Goal: Task Accomplishment & Management: Use online tool/utility

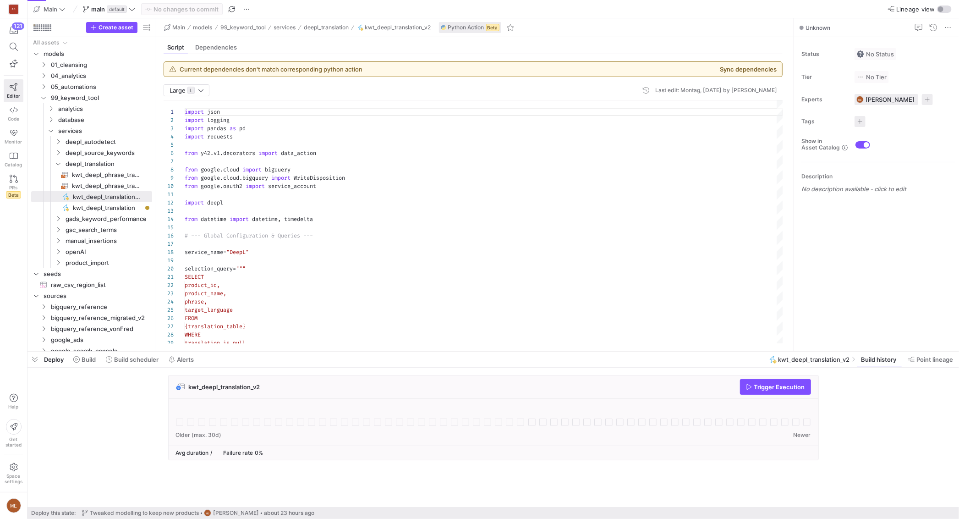
scroll to position [83, 0]
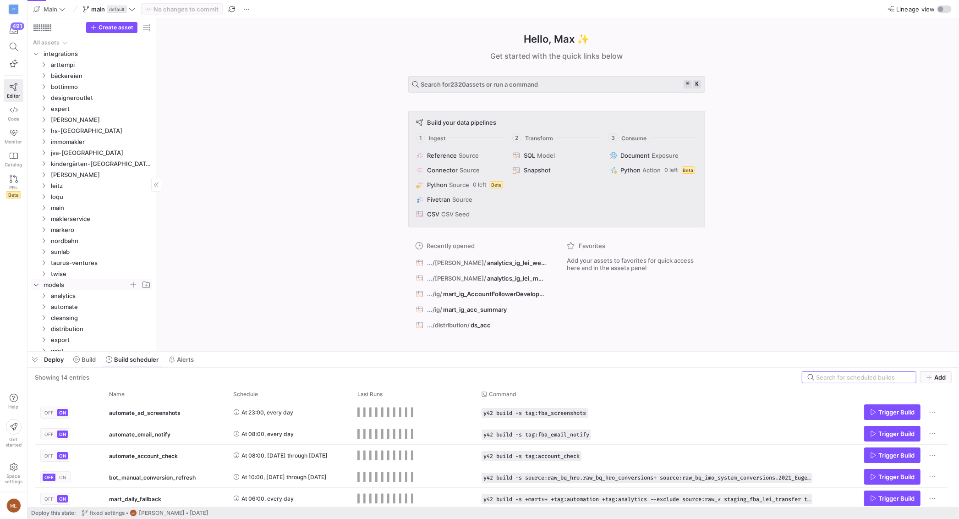
scroll to position [71, 0]
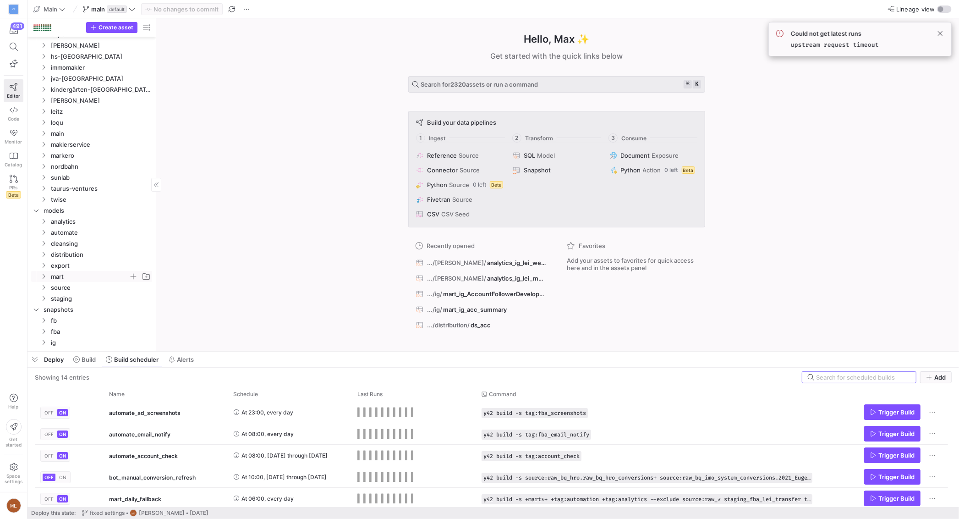
click at [72, 275] on span "mart" at bounding box center [90, 276] width 78 height 11
click at [81, 230] on span "ig" at bounding box center [93, 232] width 71 height 11
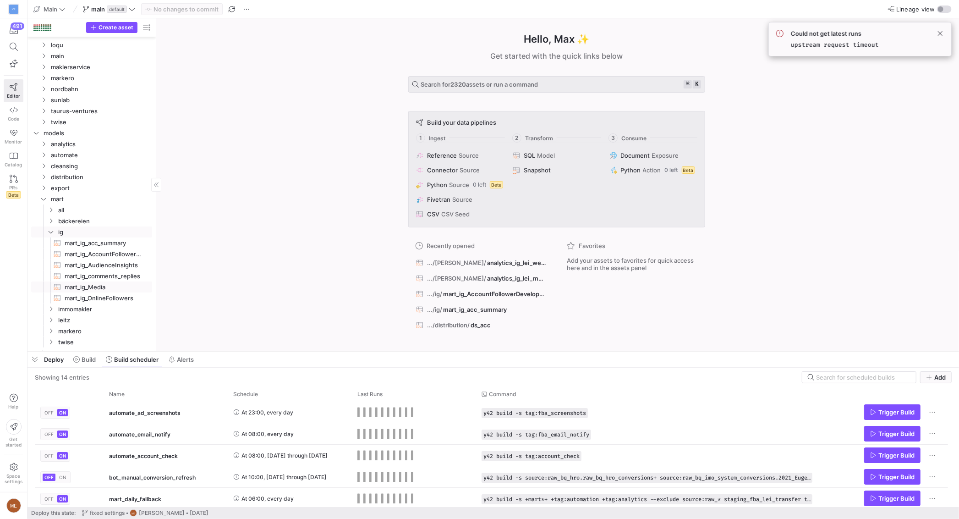
click at [107, 287] on span "mart_ig_Media​​​​​​​​​​" at bounding box center [103, 287] width 77 height 11
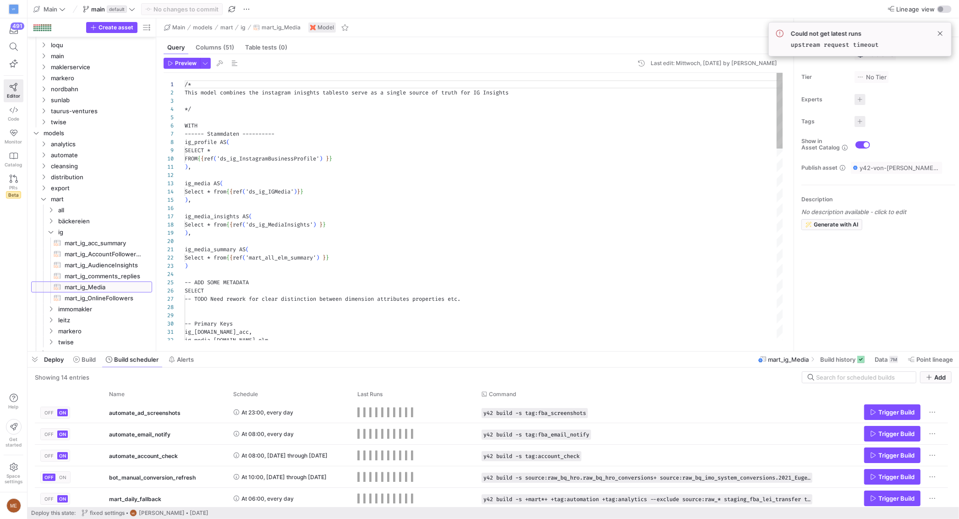
scroll to position [83, 0]
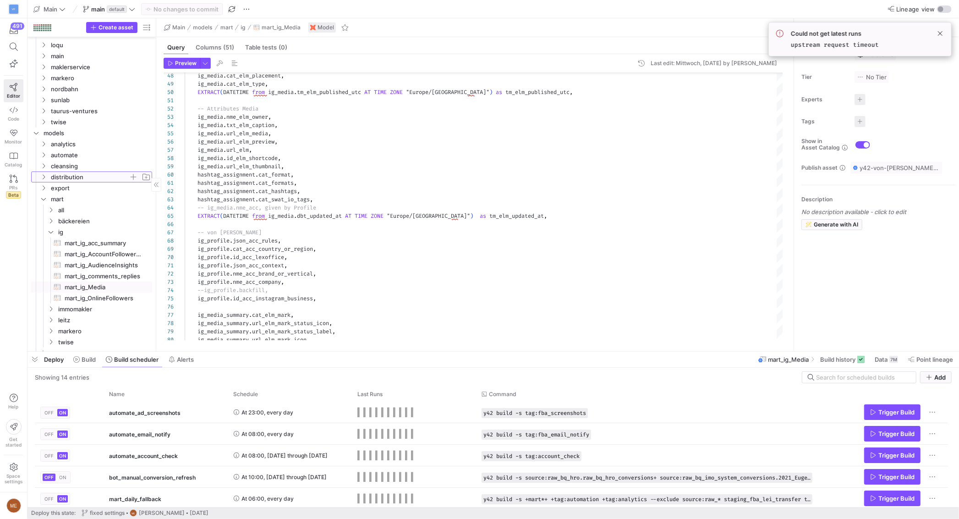
click at [82, 174] on span "distribution" at bounding box center [90, 177] width 78 height 11
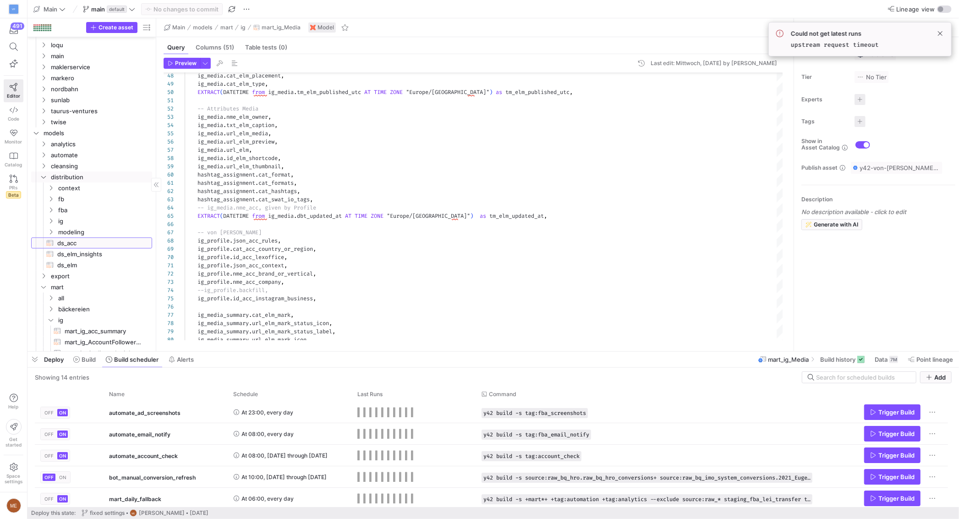
drag, startPoint x: 92, startPoint y: 245, endPoint x: 93, endPoint y: 249, distance: 4.7
click at [92, 245] on span "ds_acc​​​​​​​​​​" at bounding box center [99, 243] width 84 height 11
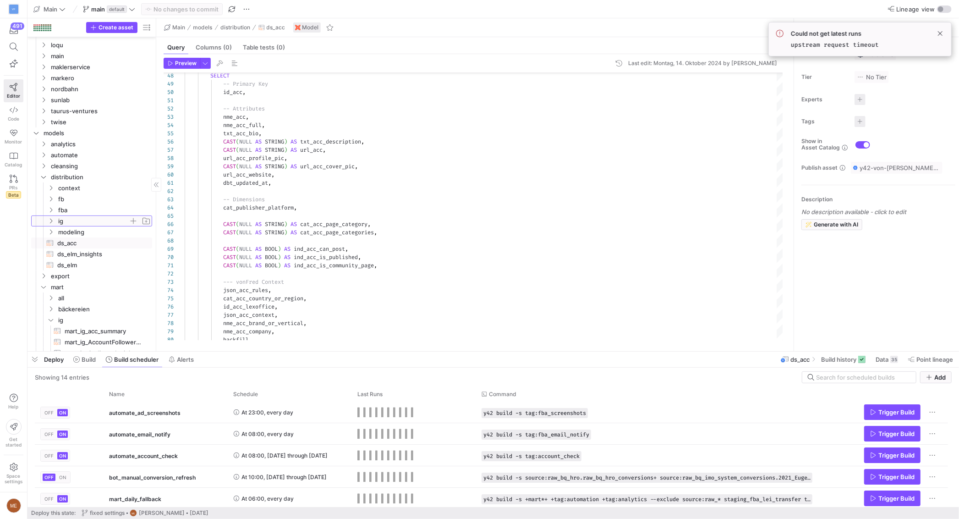
click at [88, 220] on span "ig" at bounding box center [93, 221] width 71 height 11
click at [86, 250] on span "modeling" at bounding box center [97, 254] width 63 height 11
drag, startPoint x: 97, startPoint y: 243, endPoint x: 98, endPoint y: 237, distance: 6.0
click at [98, 243] on span "lvl1" at bounding box center [108, 243] width 85 height 11
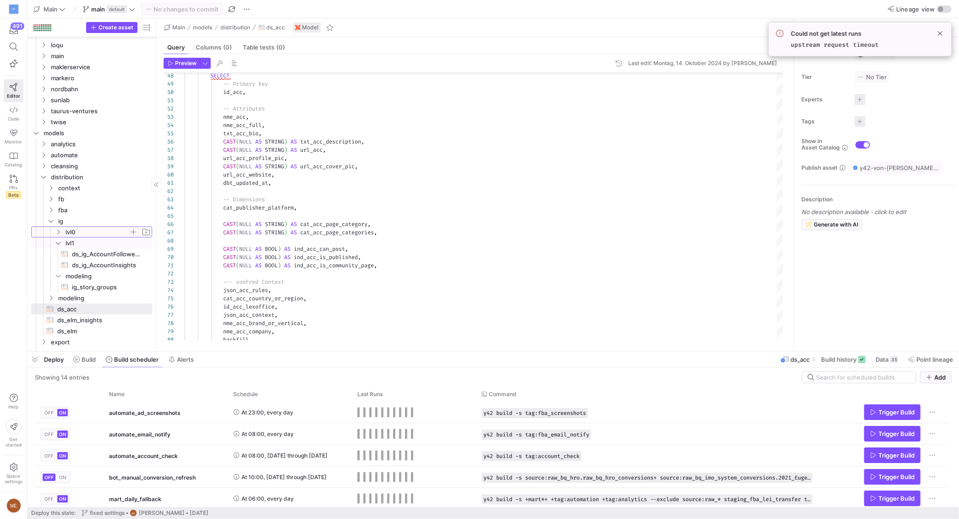
drag, startPoint x: 96, startPoint y: 232, endPoint x: 101, endPoint y: 237, distance: 6.2
click at [97, 232] on span "lvl0" at bounding box center [97, 232] width 63 height 11
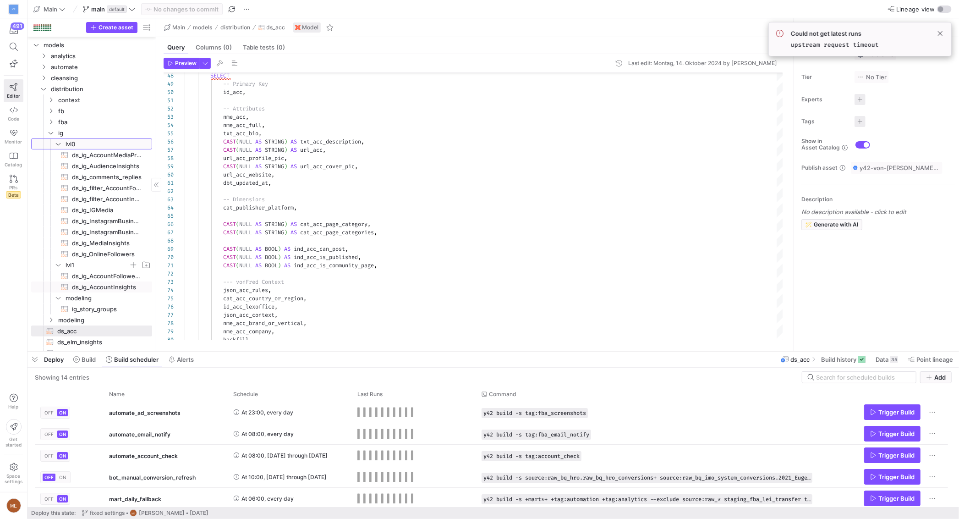
scroll to position [271, 0]
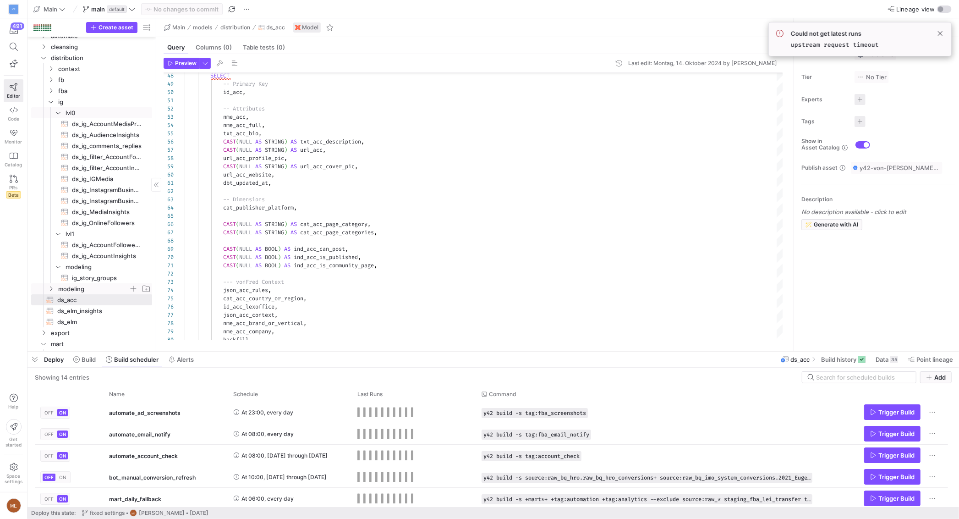
click at [78, 289] on span "modeling" at bounding box center [93, 289] width 71 height 11
click at [105, 175] on span "ds_ig_IGMedia​​​​​​​​​​" at bounding box center [107, 179] width 70 height 11
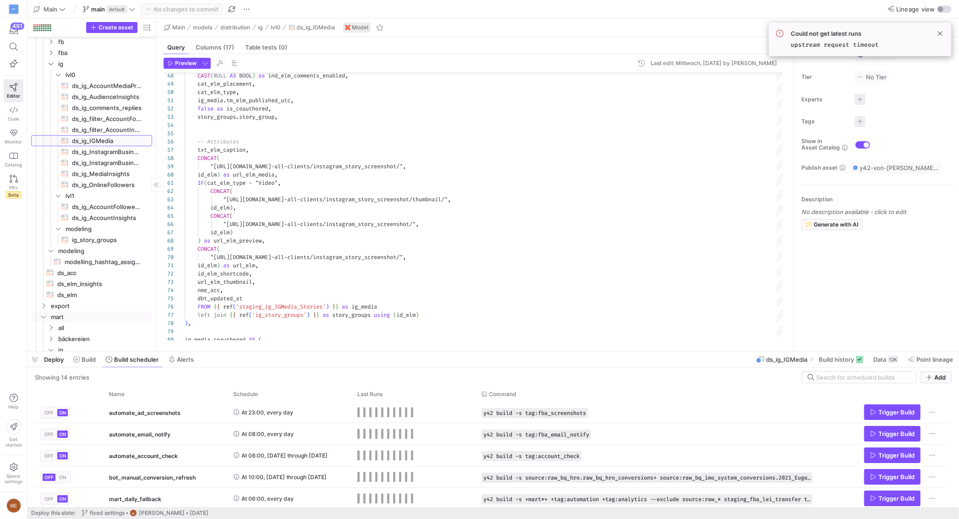
scroll to position [310, 0]
click at [91, 291] on span "ds_elm​​​​​​​​​​" at bounding box center [99, 293] width 84 height 11
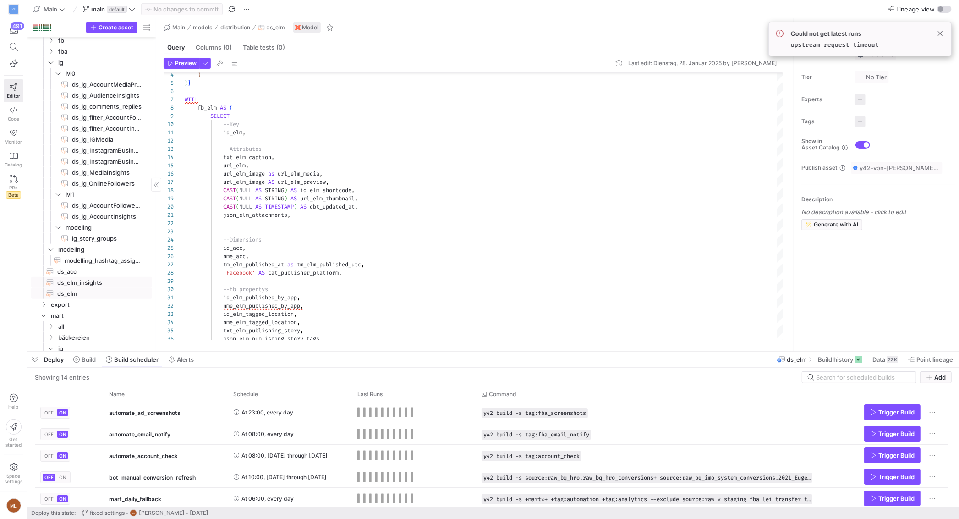
click at [81, 283] on span "ds_elm_insights​​​​​​​​​​" at bounding box center [99, 282] width 84 height 11
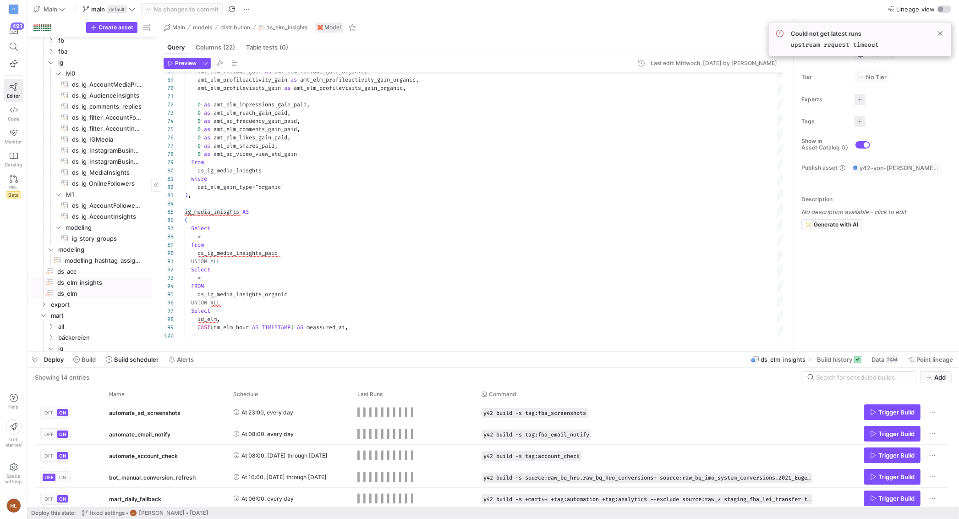
click at [108, 288] on link "ds_elm​​​​​​​​​​" at bounding box center [91, 293] width 121 height 11
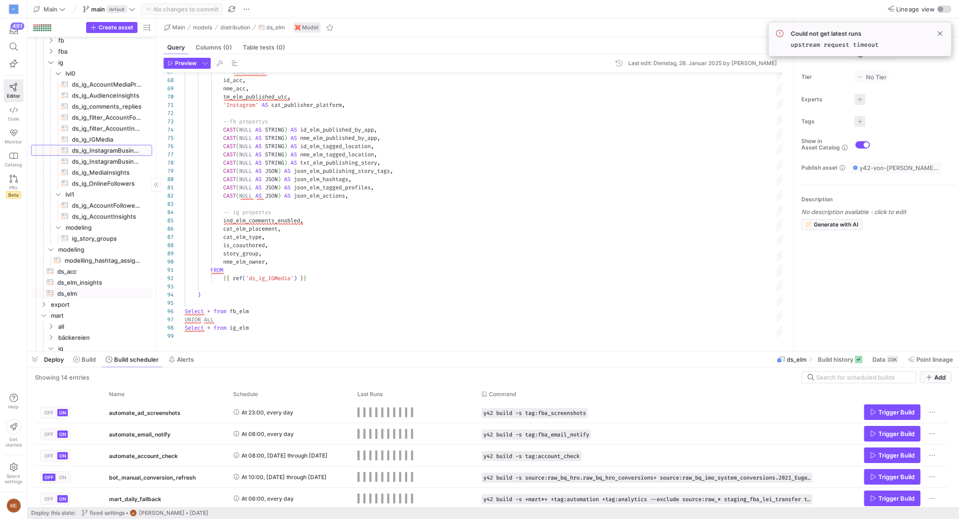
click at [100, 145] on span "ds_ig_InstagramBusinessProfile​​​​​​​​​​" at bounding box center [107, 150] width 70 height 11
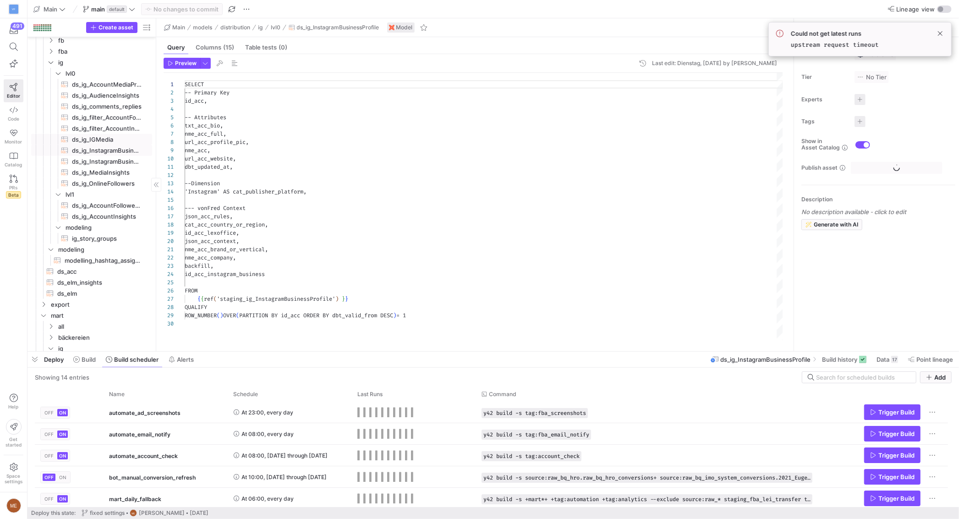
click at [99, 138] on span "ds_ig_IGMedia​​​​​​​​​​" at bounding box center [107, 139] width 70 height 11
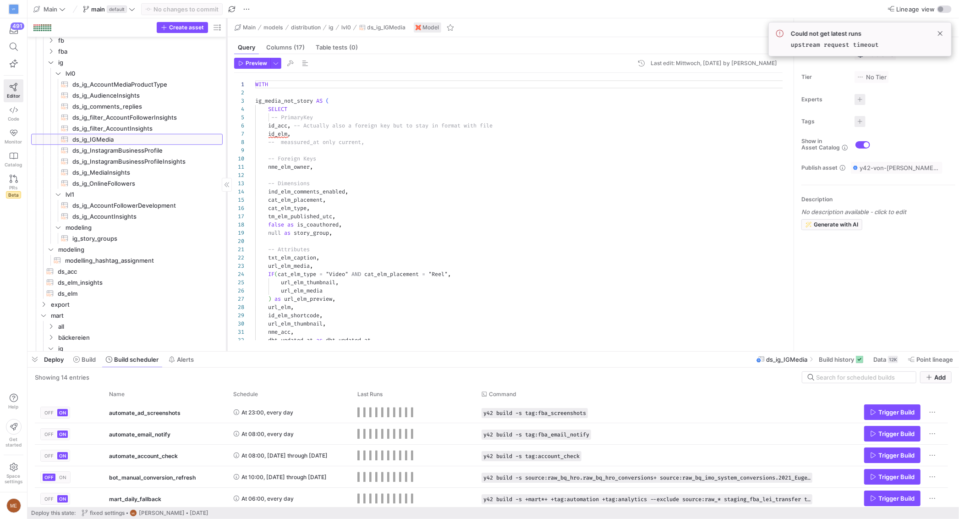
drag, startPoint x: 155, startPoint y: 158, endPoint x: 225, endPoint y: 159, distance: 69.7
click at [226, 159] on div at bounding box center [226, 184] width 0 height 333
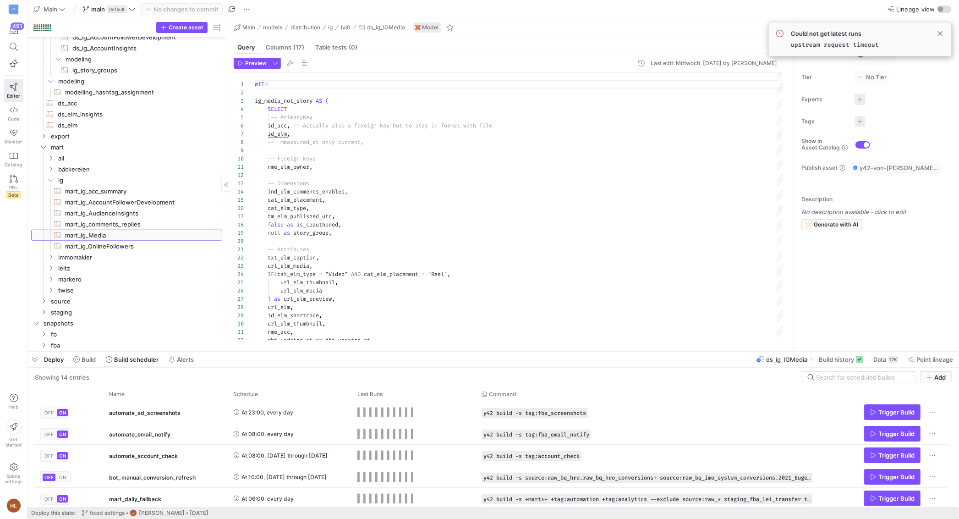
click at [121, 237] on span "mart_ig_Media​​​​​​​​​​" at bounding box center [138, 235] width 147 height 11
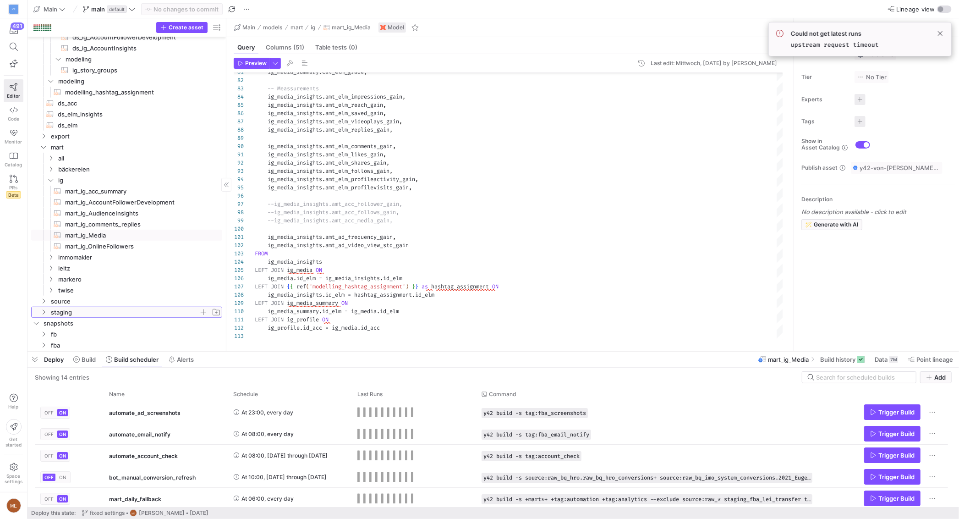
click at [94, 310] on span "staging" at bounding box center [125, 312] width 148 height 11
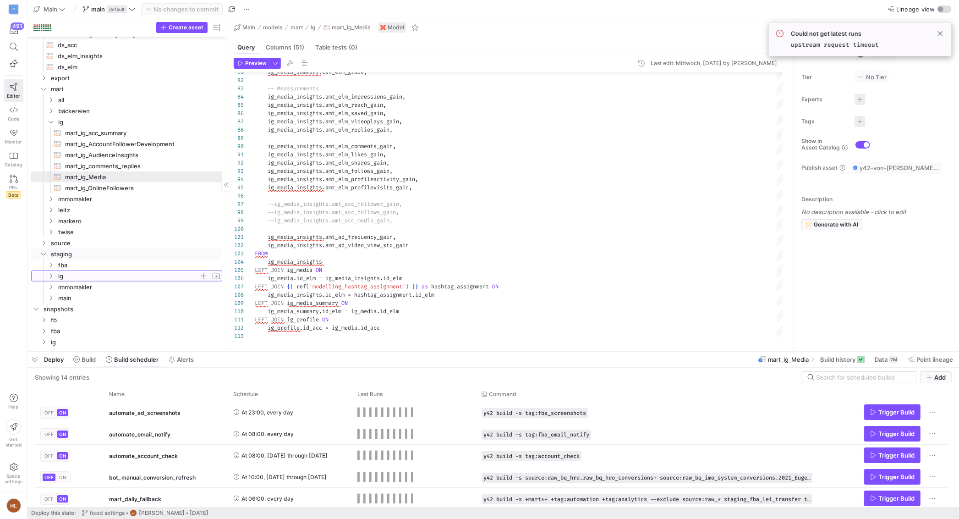
click at [96, 277] on span "ig" at bounding box center [128, 276] width 141 height 11
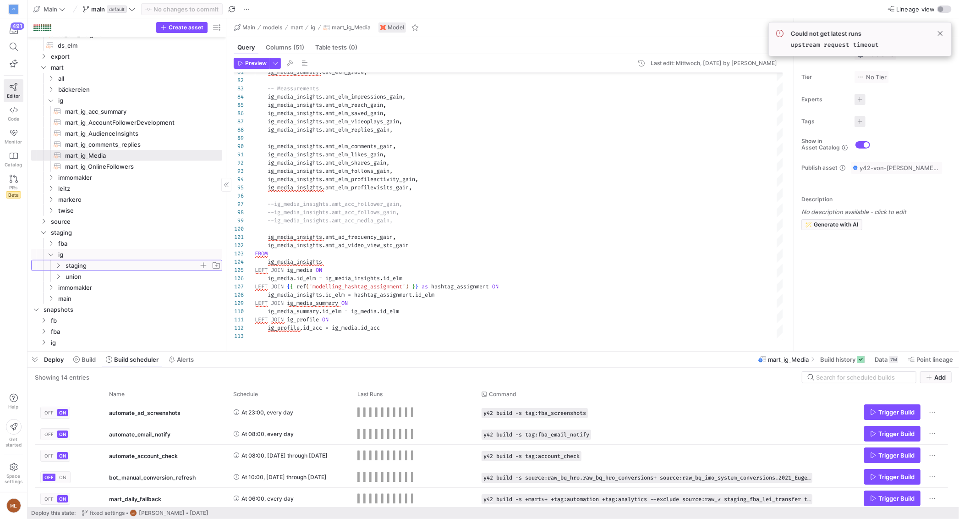
click at [98, 270] on span "staging" at bounding box center [132, 265] width 133 height 11
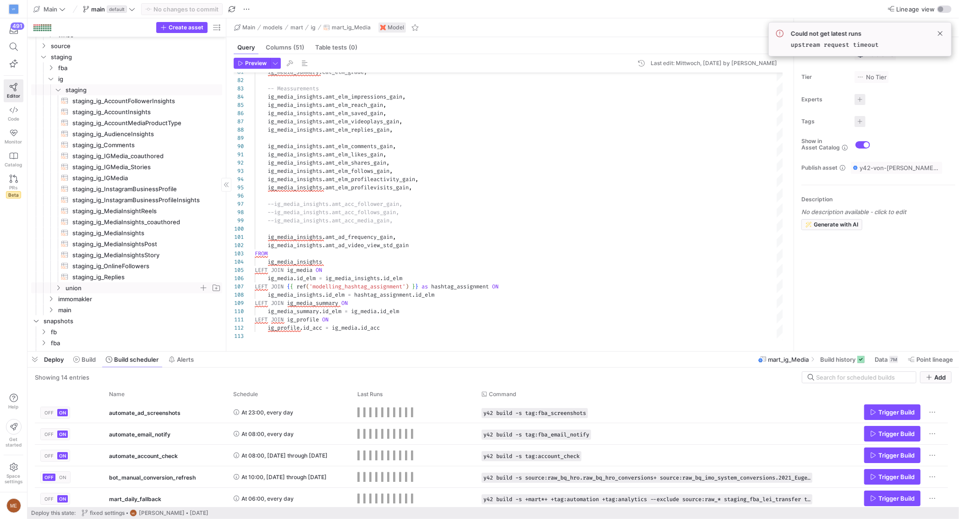
click at [88, 288] on span "union" at bounding box center [132, 288] width 133 height 11
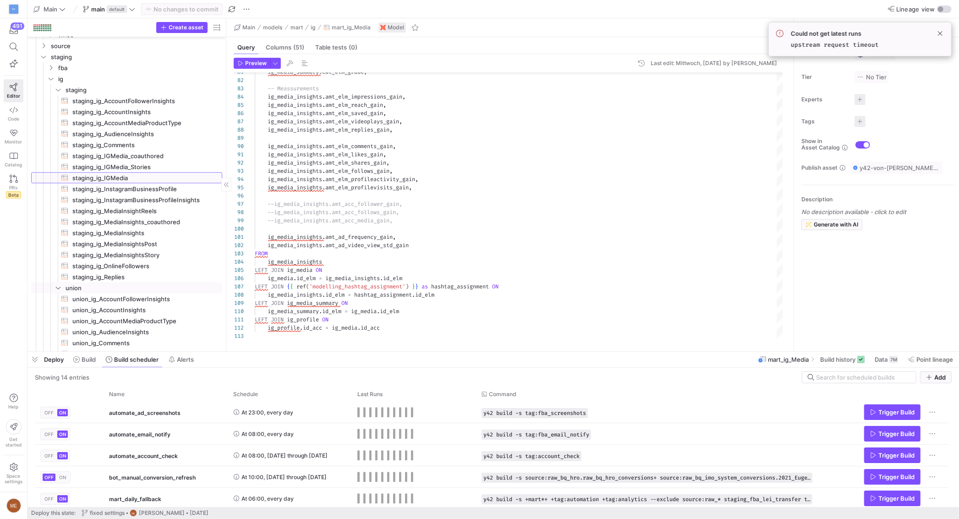
click at [147, 179] on span "staging_ig_IGMedia​​​​​​​​​​" at bounding box center [141, 178] width 139 height 11
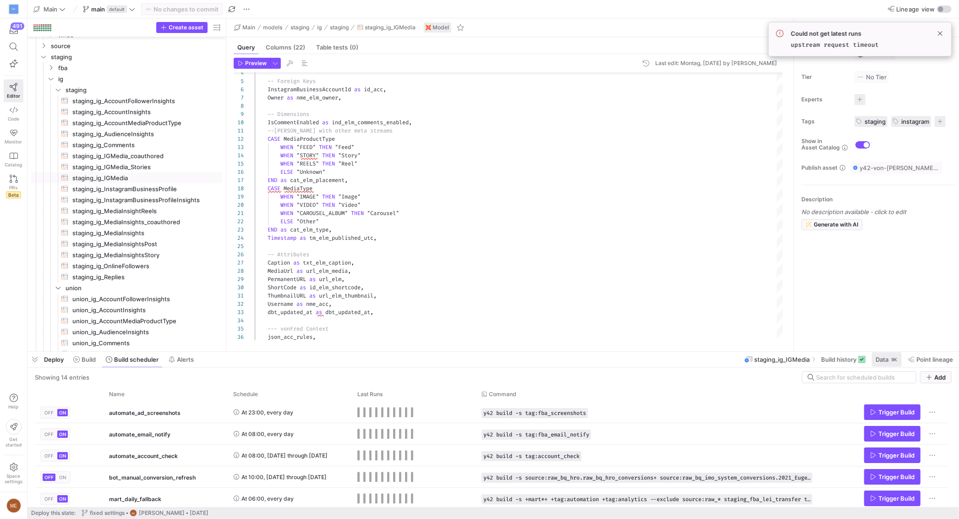
click at [892, 357] on div "9K" at bounding box center [895, 359] width 8 height 7
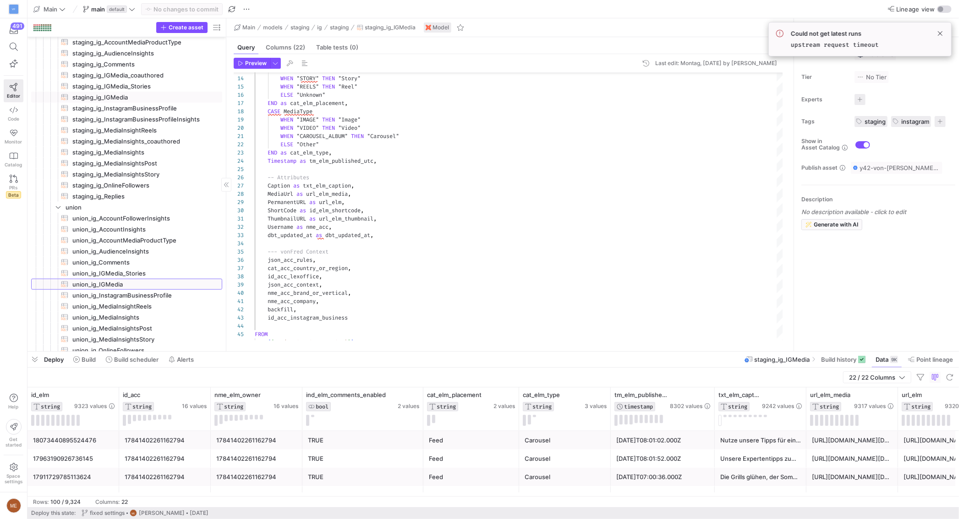
click at [145, 285] on span "union_ig_IGMedia​​​​​​​​​​" at bounding box center [141, 284] width 139 height 11
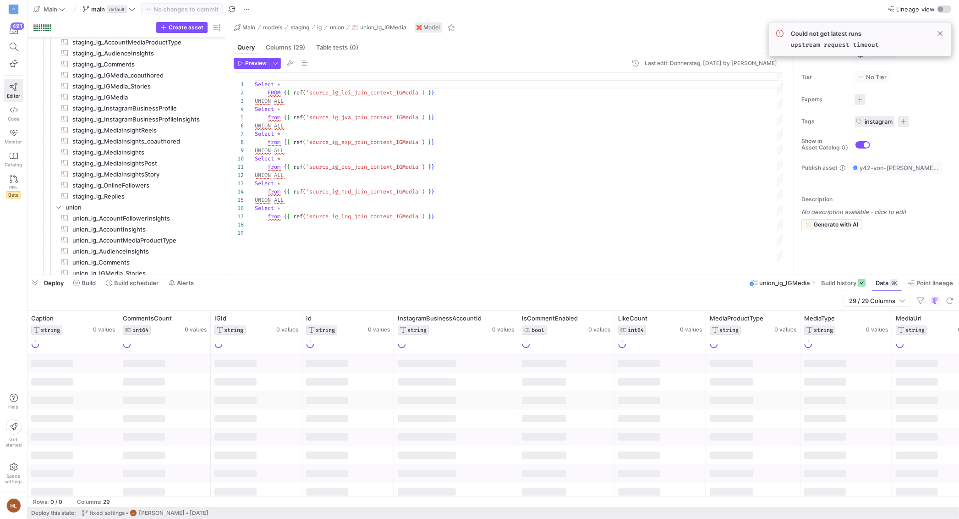
drag, startPoint x: 696, startPoint y: 352, endPoint x: 644, endPoint y: 232, distance: 131.1
click at [692, 273] on div at bounding box center [494, 275] width 932 height 4
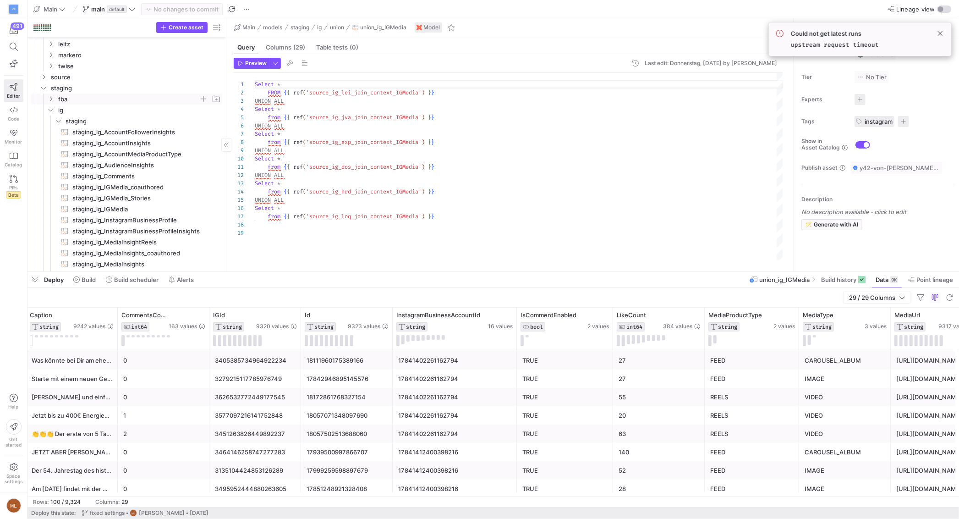
click at [88, 101] on span "fba" at bounding box center [128, 99] width 141 height 11
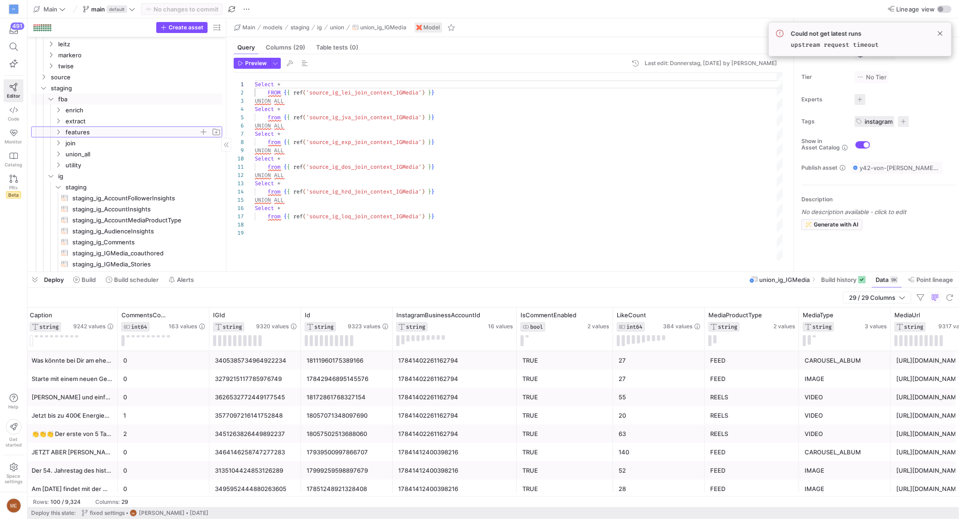
click at [94, 132] on span "features" at bounding box center [132, 132] width 133 height 11
click at [100, 146] on span "staging_fba_all_features​​​​​​​​​​" at bounding box center [141, 143] width 139 height 11
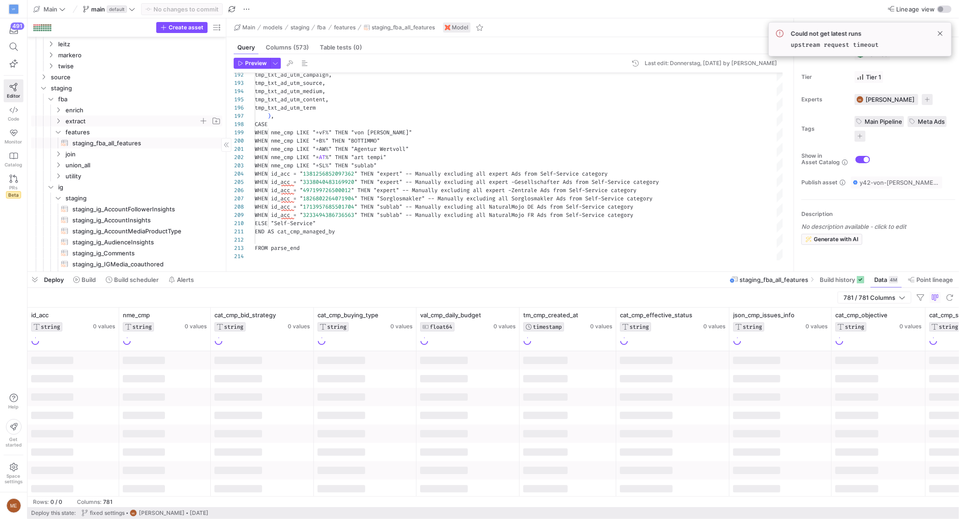
click at [104, 121] on span "extract" at bounding box center [132, 121] width 133 height 11
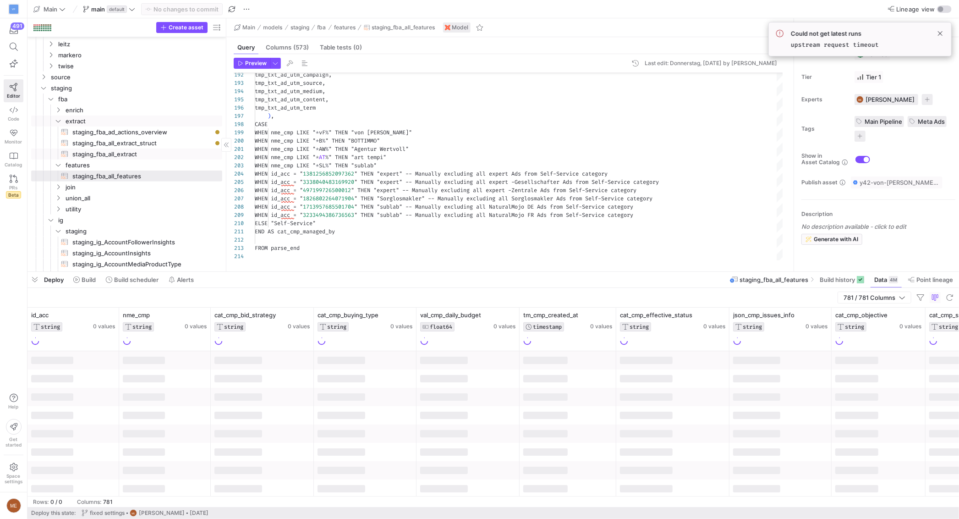
click at [130, 153] on span "staging_fba_all_extract​​​​​​​​​​" at bounding box center [141, 154] width 139 height 11
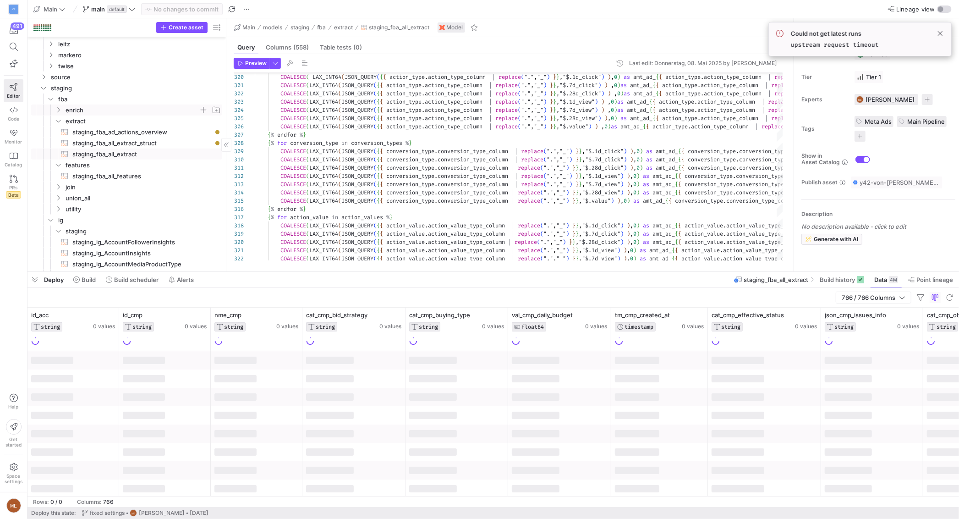
click at [113, 111] on span "enrich" at bounding box center [132, 110] width 133 height 11
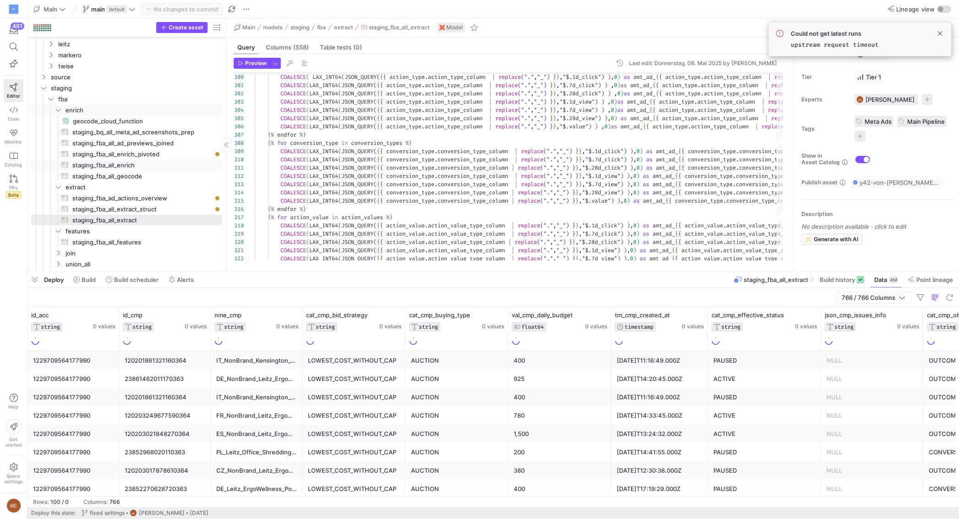
click at [115, 166] on span "staging_fba_all_enrich​​​​​​​​​​" at bounding box center [141, 165] width 139 height 11
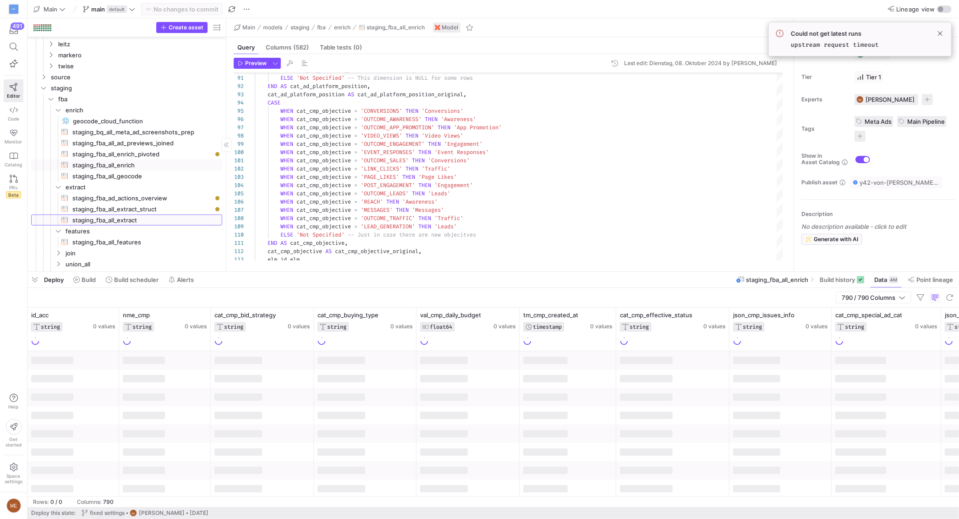
click at [148, 218] on span "staging_fba_all_extract​​​​​​​​​​" at bounding box center [141, 220] width 139 height 11
type textarea "/** Documentation .... */ {% set action_types = [ { "action_type_name": "post_e…"
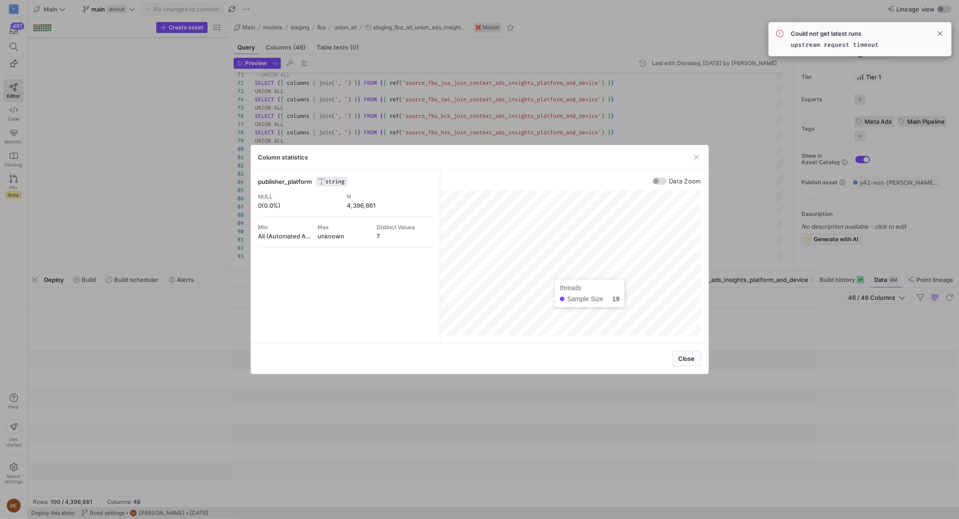
scroll to position [0, 2851]
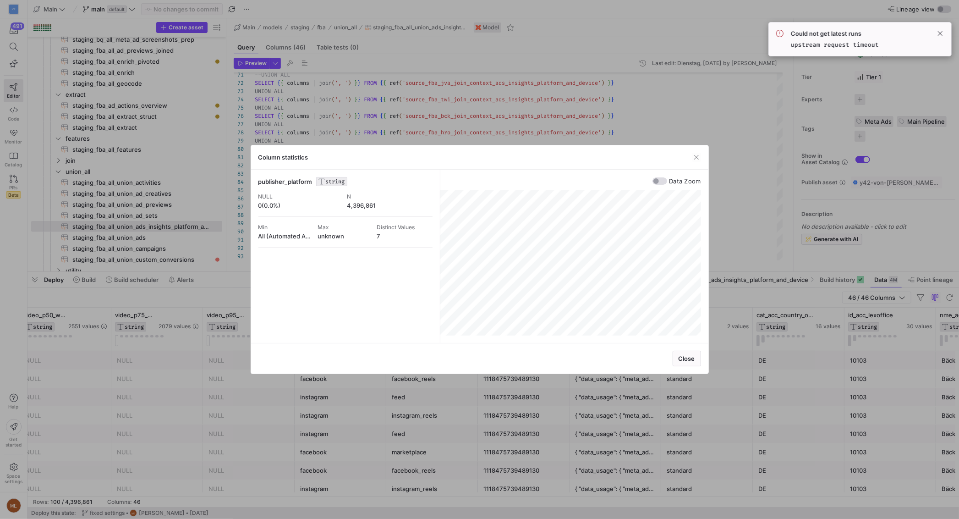
click at [728, 246] on div at bounding box center [479, 259] width 959 height 519
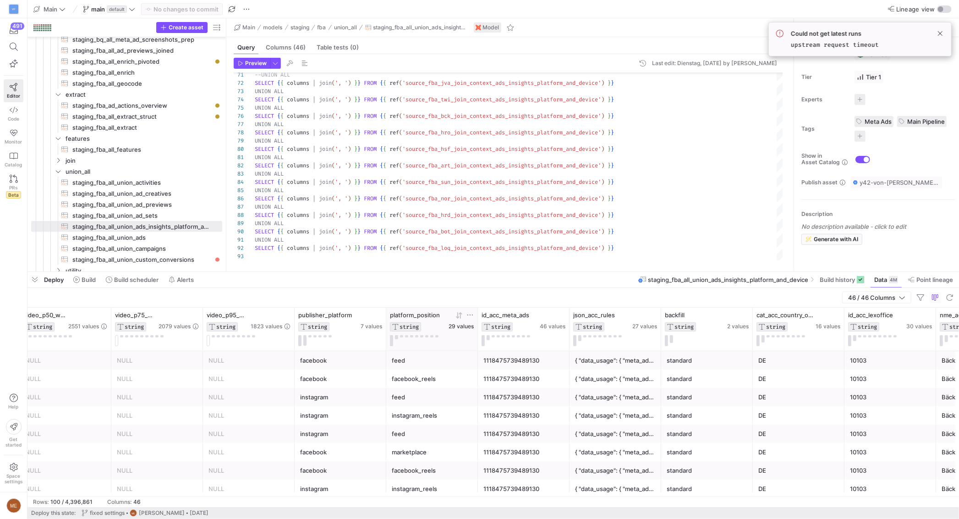
click at [457, 327] on span "29 values" at bounding box center [461, 326] width 25 height 6
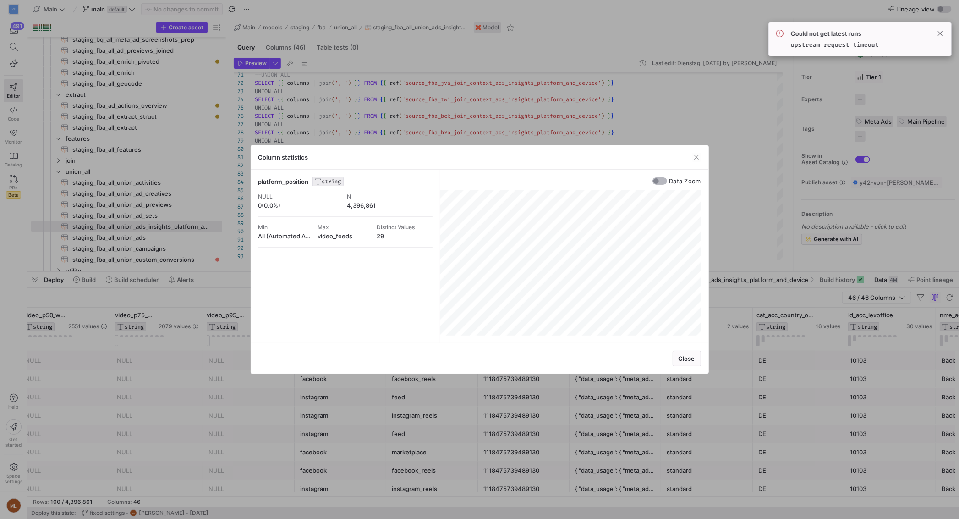
click at [666, 181] on div "button" at bounding box center [660, 180] width 15 height 7
click at [734, 326] on div "Column statistics platform_position STRING NULL 0(0.0%) N 4,396,861 Min All (Au…" at bounding box center [479, 259] width 959 height 519
click at [787, 138] on div at bounding box center [479, 259] width 959 height 519
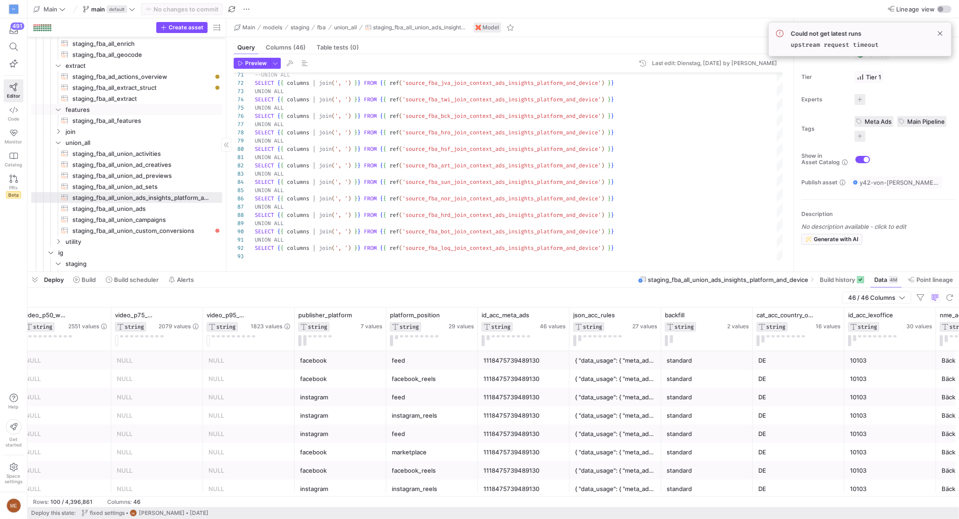
scroll to position [824, 0]
click at [857, 276] on icon at bounding box center [860, 279] width 7 height 7
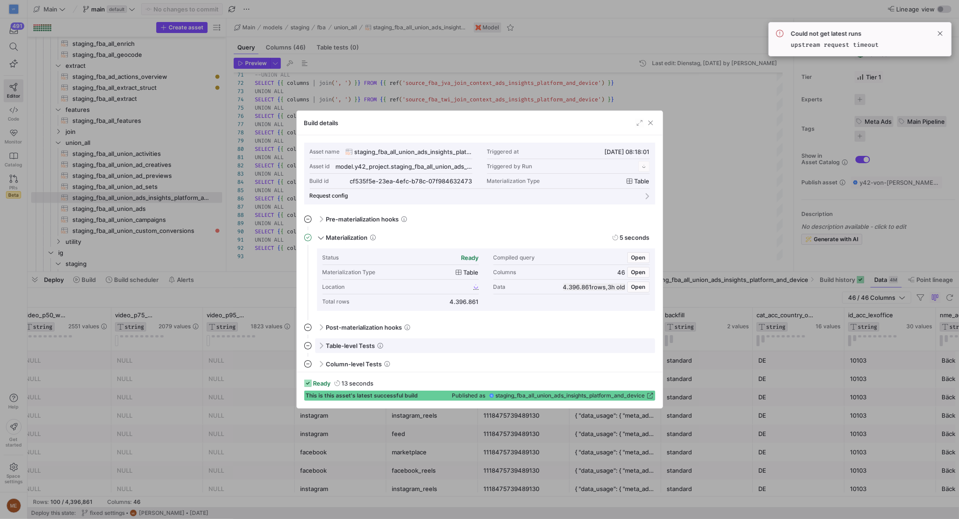
scroll to position [83, 0]
click at [377, 291] on div "Location cf535f5e_23ea_4efc_b78c_07f984632473" at bounding box center [401, 287] width 156 height 15
click at [379, 285] on span "cf535f5e_23ea_4efc_b78c_07f984632473" at bounding box center [414, 286] width 113 height 6
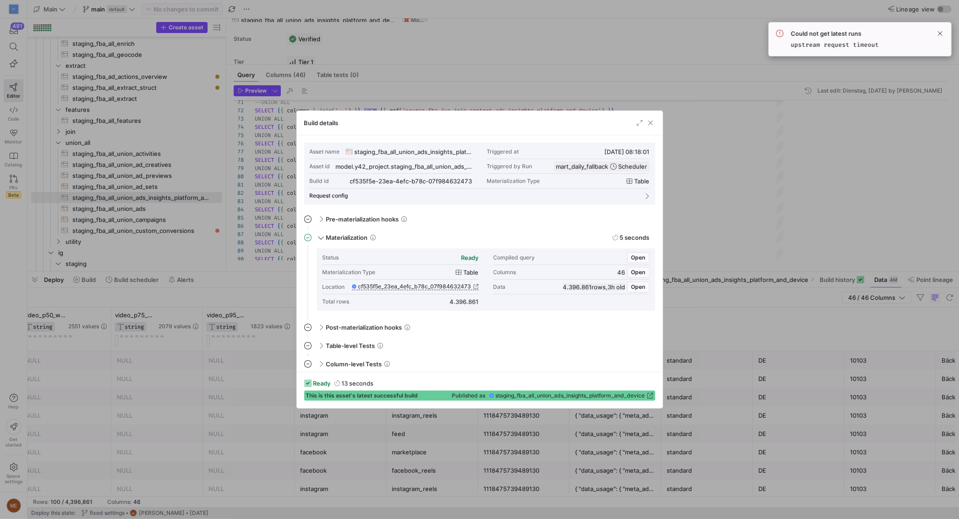
click at [331, 93] on div at bounding box center [479, 259] width 959 height 519
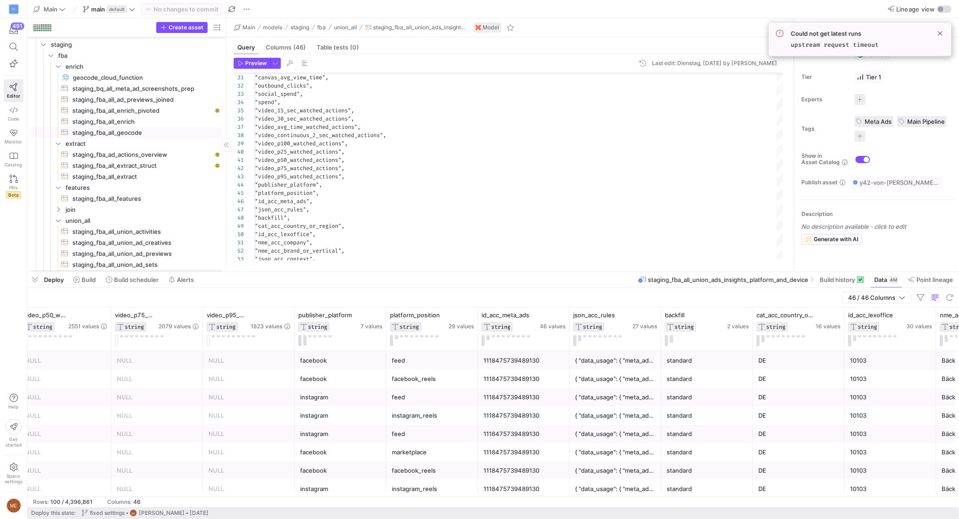
scroll to position [747, 0]
click at [138, 119] on span "staging_fba_all_enrich​​​​​​​​​​" at bounding box center [141, 121] width 139 height 11
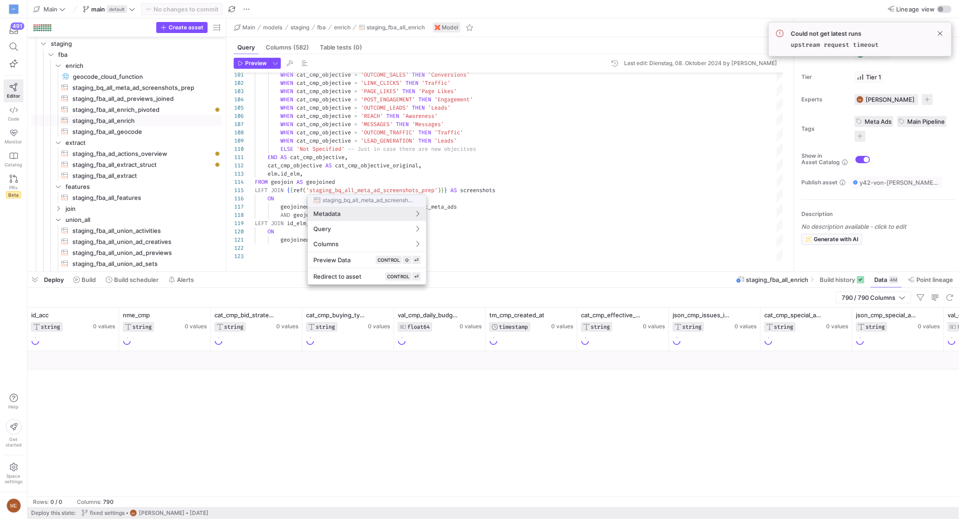
drag, startPoint x: 476, startPoint y: 143, endPoint x: 481, endPoint y: 142, distance: 5.2
click at [476, 144] on div at bounding box center [479, 259] width 959 height 519
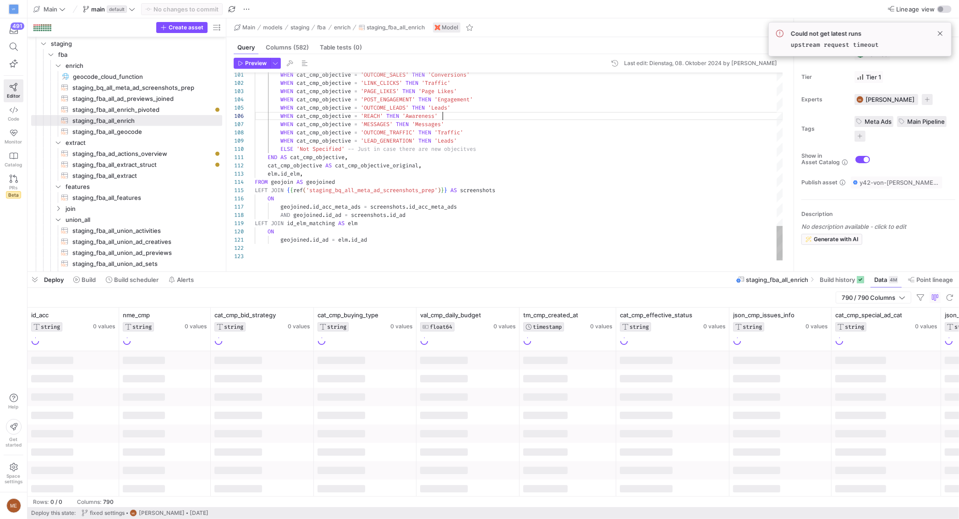
scroll to position [41, 188]
click at [509, 118] on div "WHEN cat_cmp_objective = 'REACH' THEN 'Awareness'" at bounding box center [519, 116] width 528 height 8
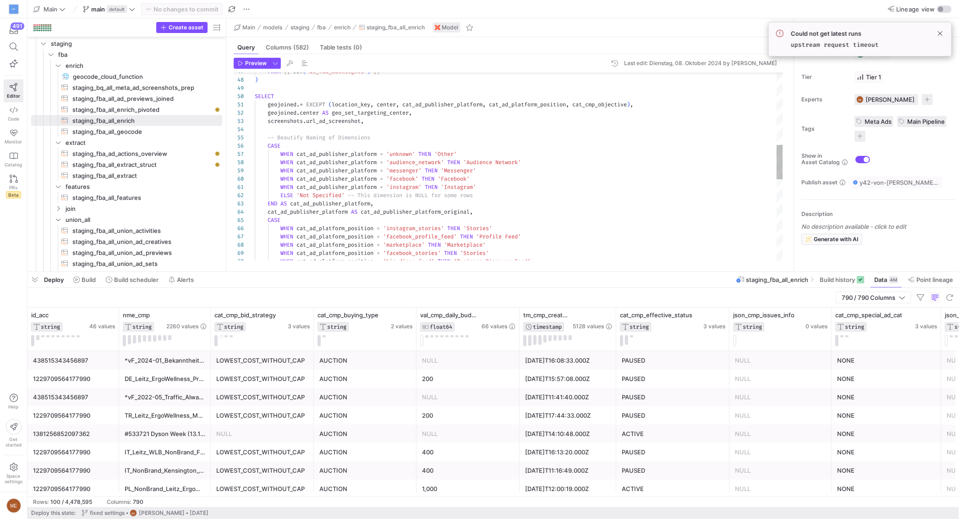
drag, startPoint x: 484, startPoint y: 185, endPoint x: 491, endPoint y: 188, distance: 7.6
click at [486, 186] on div "WHEN cat_ad_publisher_platform = 'instagram' THEN 'Instagram'" at bounding box center [519, 187] width 528 height 8
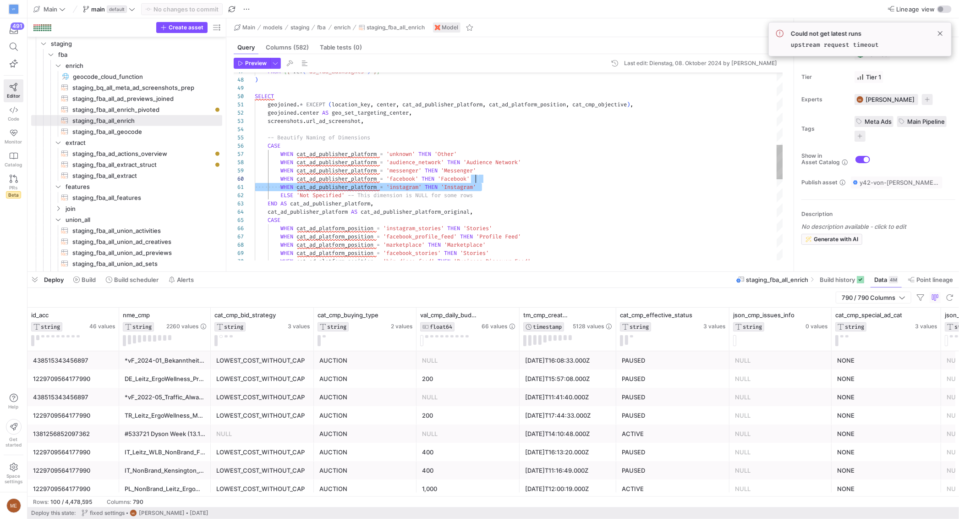
drag, startPoint x: 493, startPoint y: 187, endPoint x: 490, endPoint y: 180, distance: 7.8
click at [490, 180] on div "WHEN cat_ad_platform_position = 'facebook_stories' THEN 'Stories' WHEN cat_ad_p…" at bounding box center [519, 192] width 528 height 1022
click at [495, 185] on div "WHEN cat_ad_platform_position = 'facebook_stories' THEN 'Stories' WHEN cat_ad_p…" at bounding box center [519, 192] width 528 height 1022
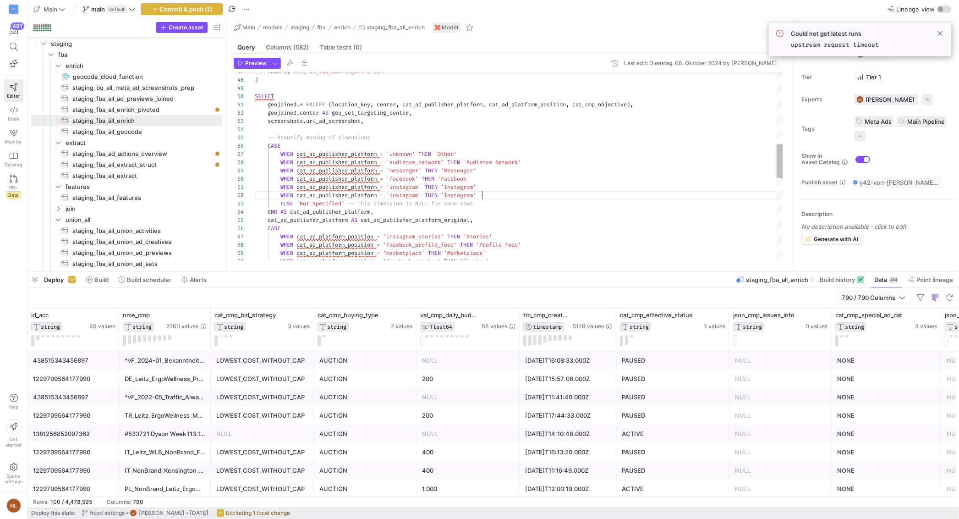
scroll to position [16, 227]
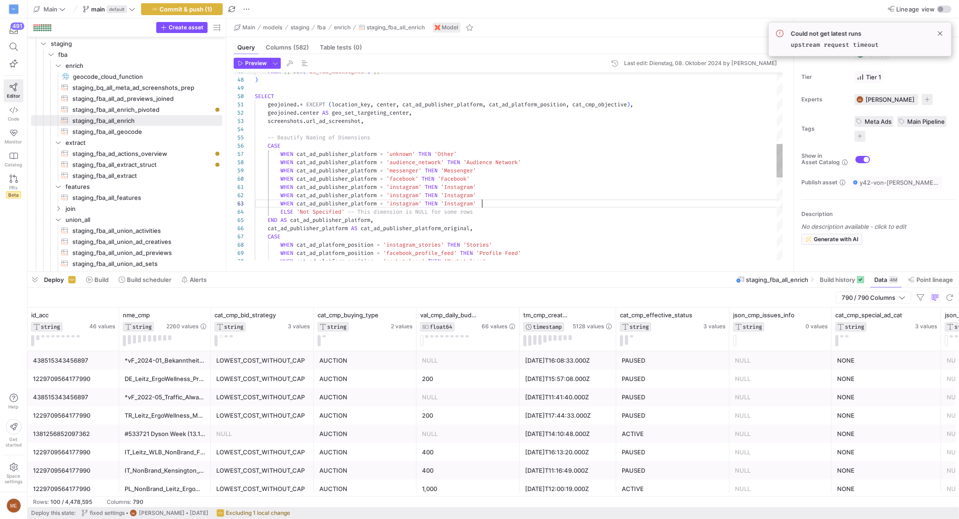
click at [405, 204] on div "WHEN cat_ad_platform_position = 'marketplace' THEN 'Marketplace' WHEN cat_ad_pl…" at bounding box center [519, 200] width 528 height 1039
click at [402, 194] on div "WHEN cat_ad_platform_position = 'marketplace' THEN 'Marketplace' WHEN cat_ad_pl…" at bounding box center [519, 200] width 528 height 1039
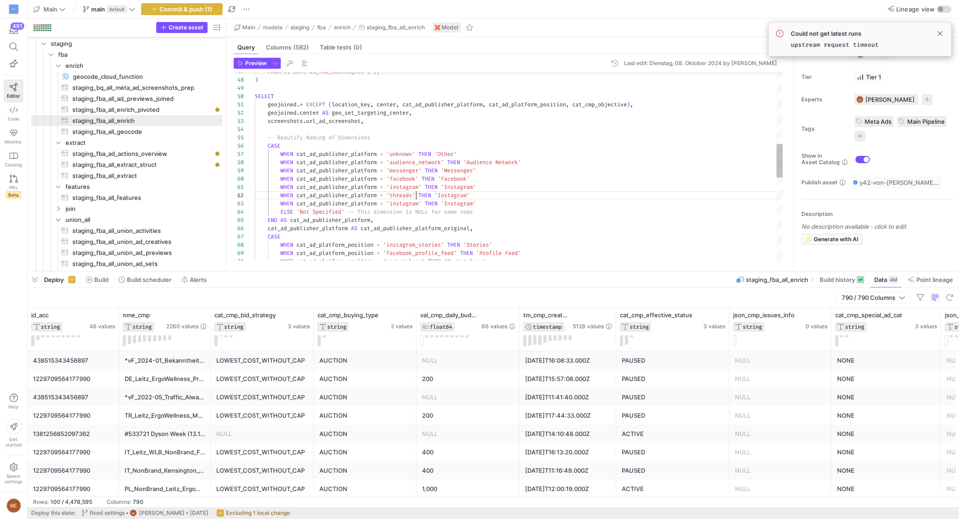
click at [408, 205] on div "WHEN cat_ad_platform_position = 'marketplace' THEN 'Marketplace' WHEN cat_ad_pl…" at bounding box center [519, 200] width 528 height 1039
click at [520, 204] on div "WHEN cat_ad_platform_position = 'marketplace' THEN 'Marketplace' WHEN cat_ad_pl…" at bounding box center [519, 200] width 528 height 1039
click at [463, 194] on div "WHEN cat_ad_platform_position = 'marketplace' THEN 'Marketplace' WHEN cat_ad_pl…" at bounding box center [519, 200] width 528 height 1039
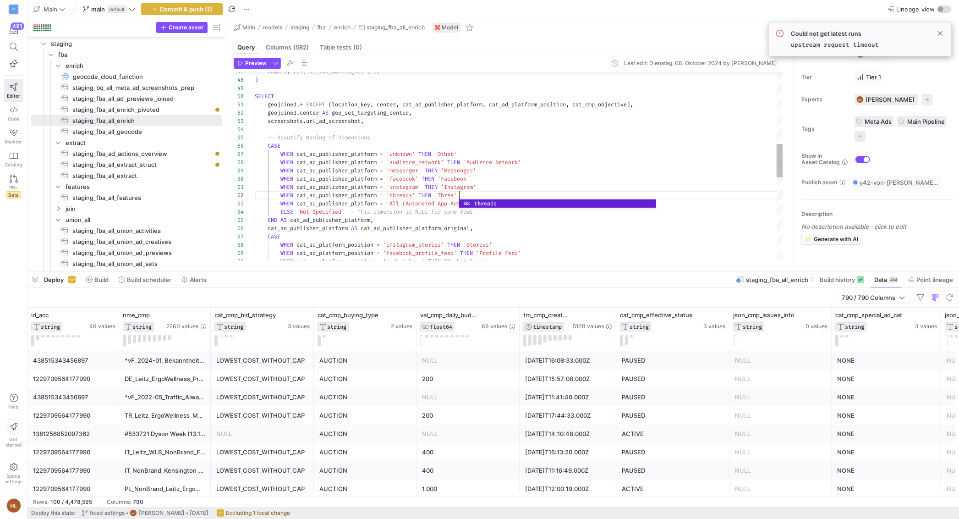
scroll to position [8, 211]
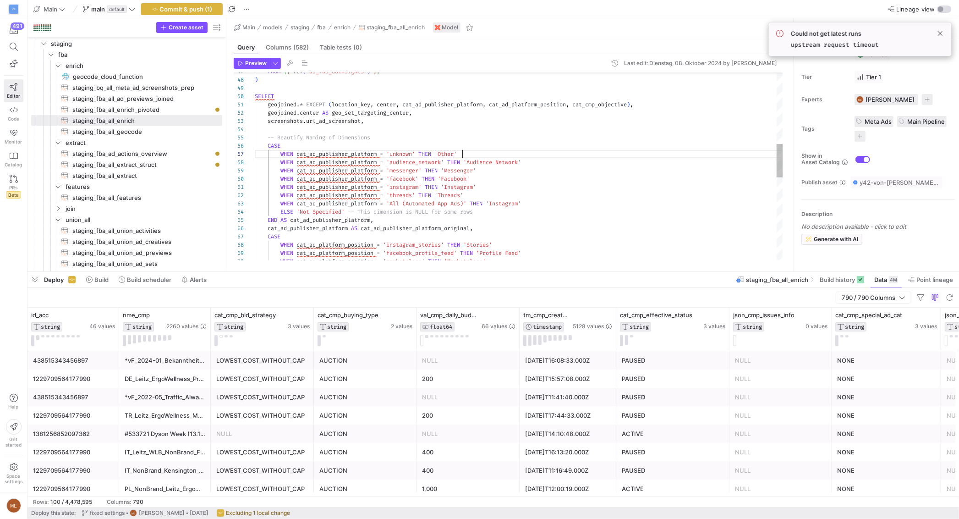
click at [608, 158] on div "WHEN cat_ad_platform_position = 'marketplace' THEN 'Marketplace' WHEN cat_ad_pl…" at bounding box center [519, 200] width 528 height 1039
click at [500, 206] on div "WHEN cat_ad_platform_position = 'marketplace' THEN 'Marketplace' WHEN cat_ad_pl…" at bounding box center [519, 200] width 528 height 1039
click at [501, 206] on div "WHEN cat_ad_platform_position = 'marketplace' THEN 'Marketplace' WHEN cat_ad_pl…" at bounding box center [519, 200] width 528 height 1039
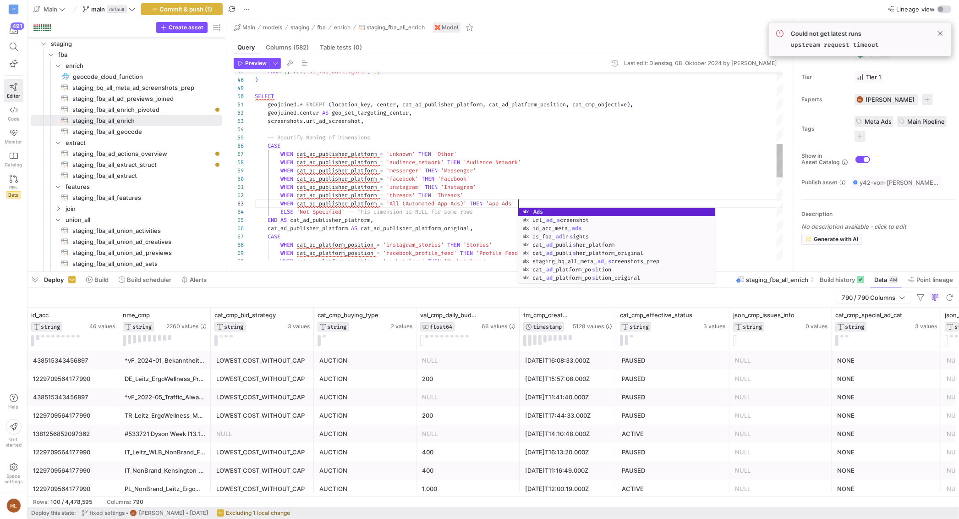
scroll to position [16, 264]
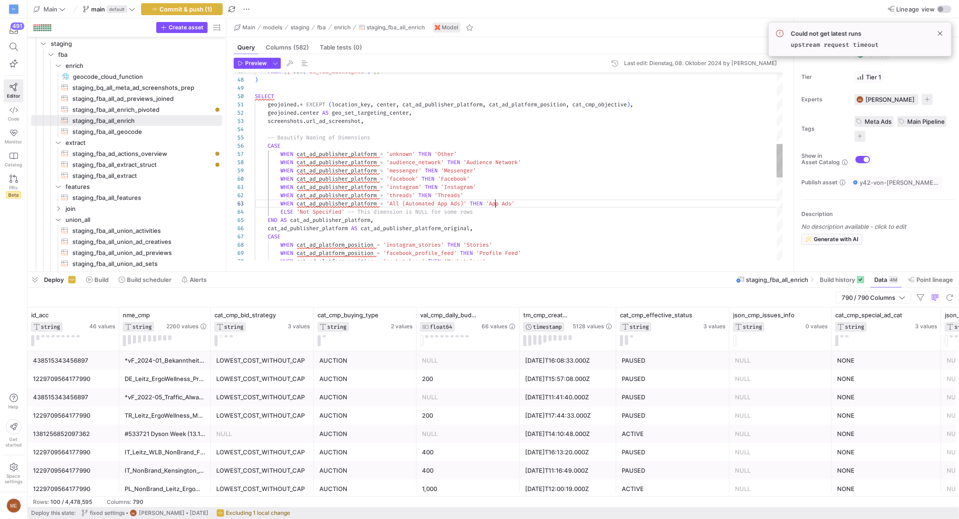
click at [496, 204] on div "WHEN cat_ad_platform_position = 'marketplace' THEN 'Marketplace' WHEN cat_ad_pl…" at bounding box center [519, 200] width 528 height 1039
drag, startPoint x: 495, startPoint y: 204, endPoint x: 550, endPoint y: 204, distance: 54.5
click at [550, 204] on div "WHEN cat_ad_platform_position = 'marketplace' THEN 'Marketplace' WHEN cat_ad_pl…" at bounding box center [519, 200] width 528 height 1039
drag, startPoint x: 532, startPoint y: 189, endPoint x: 528, endPoint y: 207, distance: 18.9
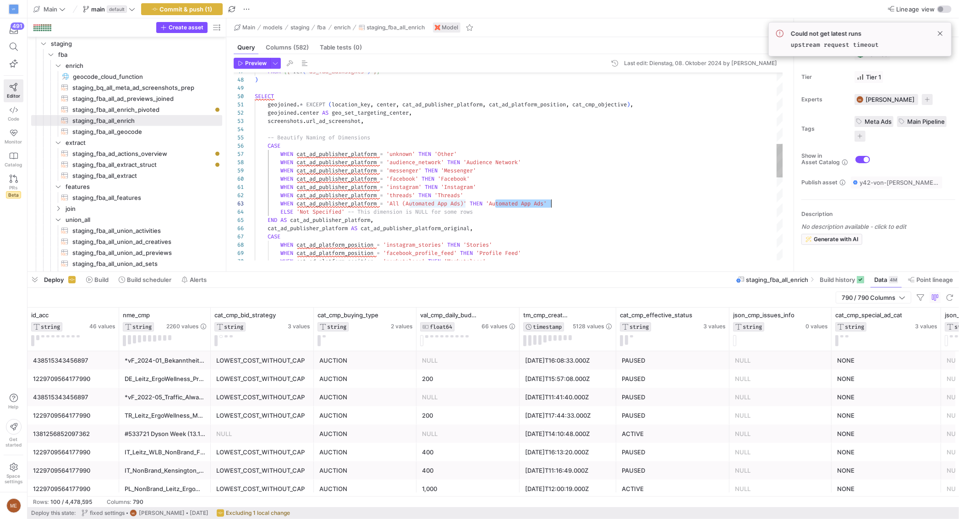
click at [532, 189] on div "WHEN cat_ad_platform_position = 'marketplace' THEN 'Marketplace' WHEN cat_ad_pl…" at bounding box center [519, 200] width 528 height 1039
drag, startPoint x: 550, startPoint y: 203, endPoint x: 499, endPoint y: 204, distance: 51.3
click at [498, 204] on div "WHEN cat_ad_platform_position = 'marketplace' THEN 'Marketplace' WHEN cat_ad_pl…" at bounding box center [519, 200] width 528 height 1039
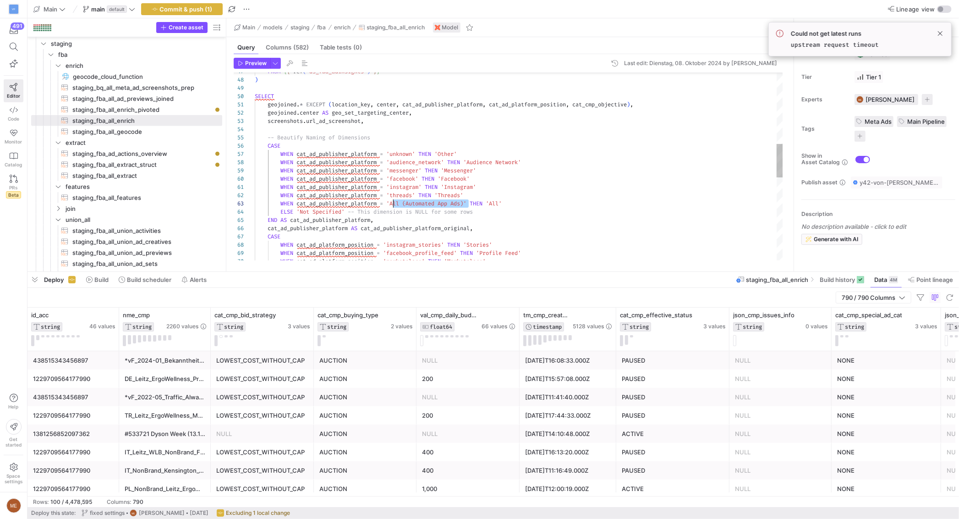
drag, startPoint x: 469, startPoint y: 203, endPoint x: 427, endPoint y: 207, distance: 42.3
click at [502, 204] on span "'All'" at bounding box center [494, 203] width 16 height 7
click at [502, 205] on span "'All'" at bounding box center [494, 203] width 16 height 7
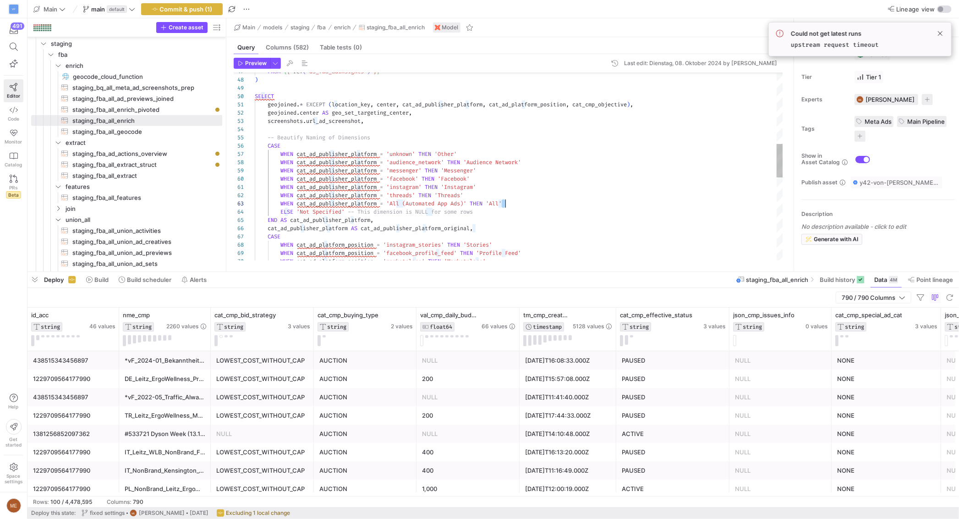
drag, startPoint x: 502, startPoint y: 202, endPoint x: 527, endPoint y: 204, distance: 24.8
click at [502, 202] on span "'Al All (Automated App Ads)'" at bounding box center [531, 203] width 90 height 7
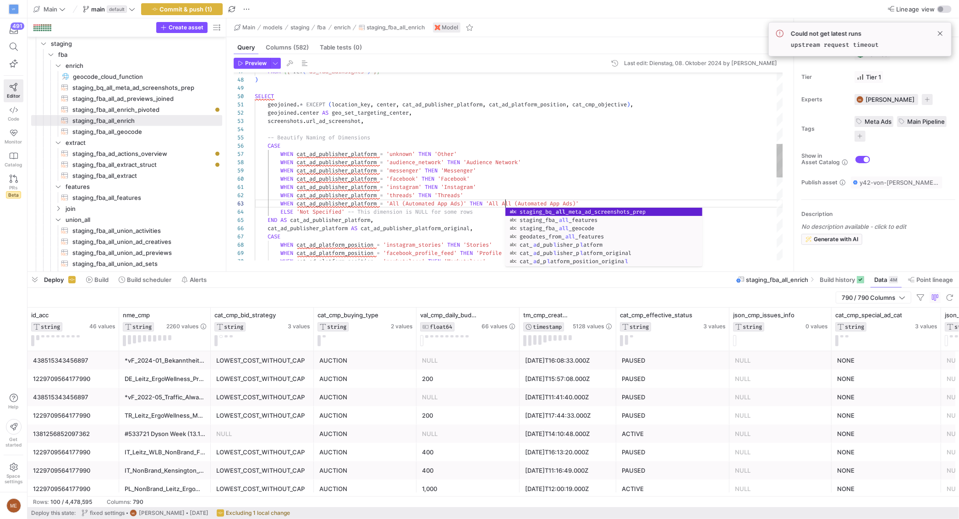
click at [555, 194] on div "WHEN cat_ad_platform_position = 'marketplace' THEN 'Marketplace' WHEN cat_ad_pl…" at bounding box center [519, 200] width 528 height 1039
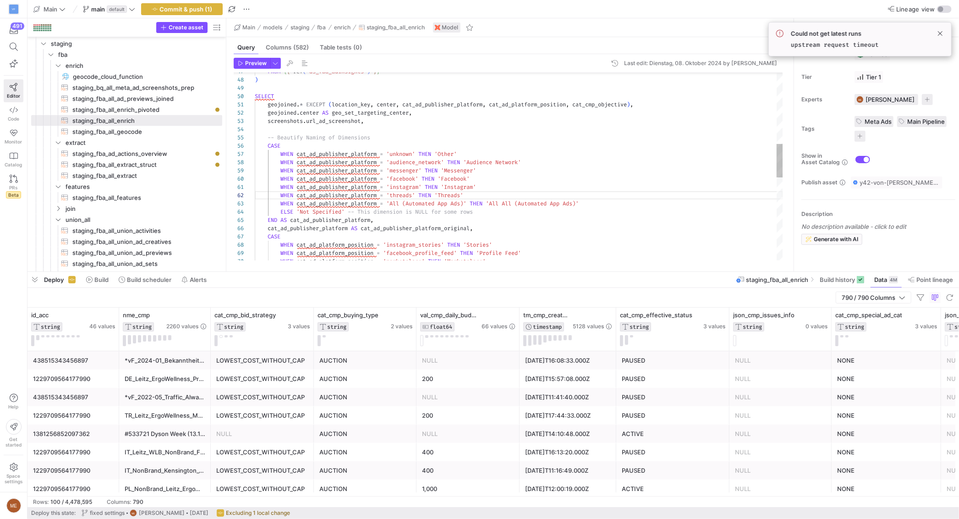
click at [498, 203] on div "WHEN cat_ad_platform_position = 'marketplace' THEN 'Marketplace' WHEN cat_ad_pl…" at bounding box center [519, 200] width 528 height 1039
drag, startPoint x: 573, startPoint y: 202, endPoint x: 598, endPoint y: 202, distance: 25.2
click at [566, 202] on span "'All (Automated App Ads)'" at bounding box center [526, 203] width 80 height 7
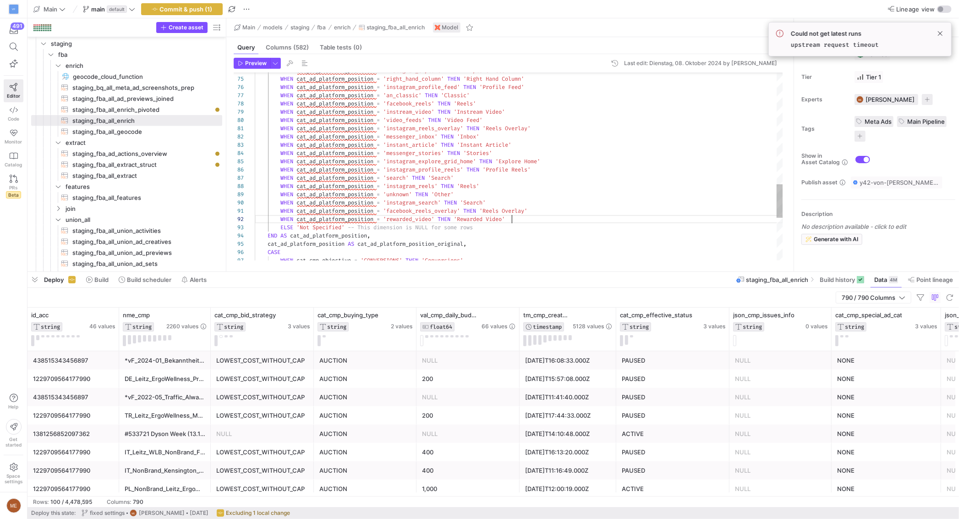
scroll to position [0, 280]
drag, startPoint x: 531, startPoint y: 218, endPoint x: 543, endPoint y: 210, distance: 14.6
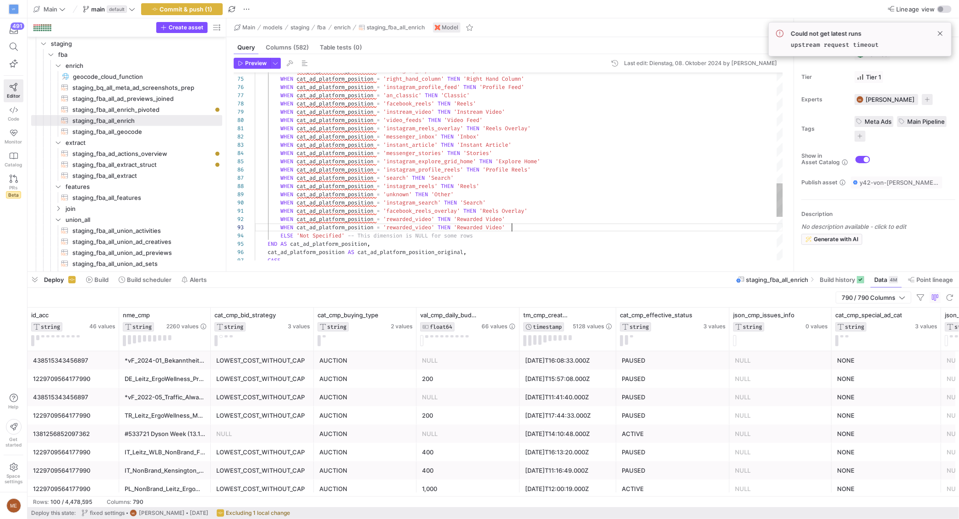
drag, startPoint x: 535, startPoint y: 228, endPoint x: 534, endPoint y: 220, distance: 8.5
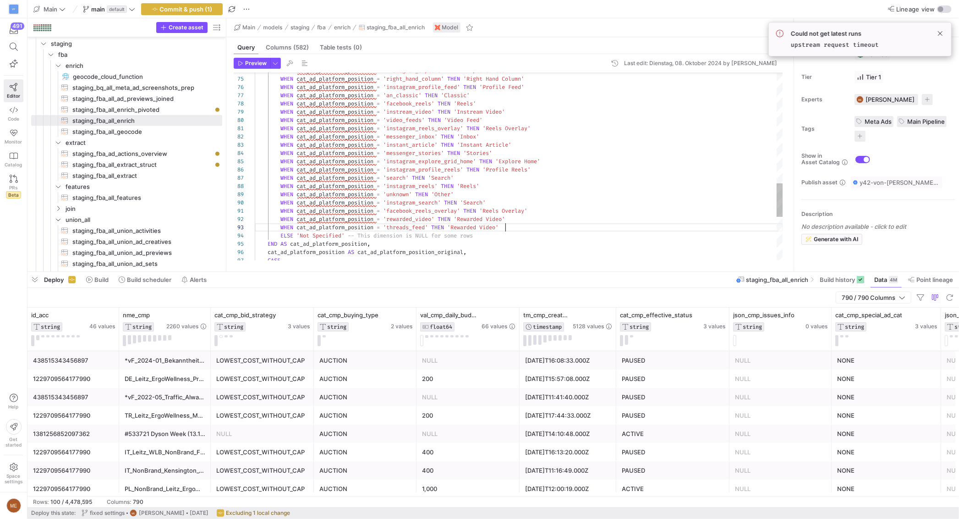
drag, startPoint x: 494, startPoint y: 237, endPoint x: 537, endPoint y: 238, distance: 43.5
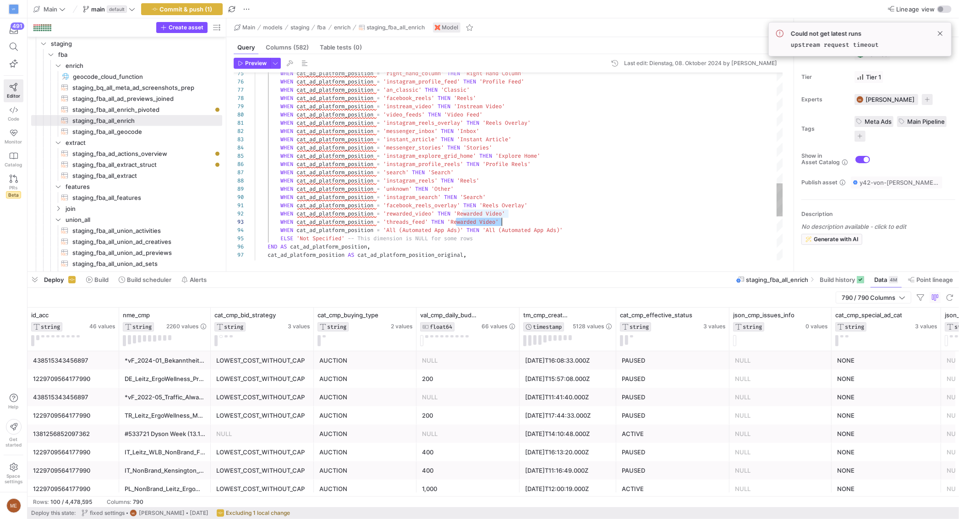
drag, startPoint x: 500, startPoint y: 222, endPoint x: 505, endPoint y: 223, distance: 4.8
click at [499, 222] on span "'Rewarded Video'" at bounding box center [472, 221] width 51 height 7
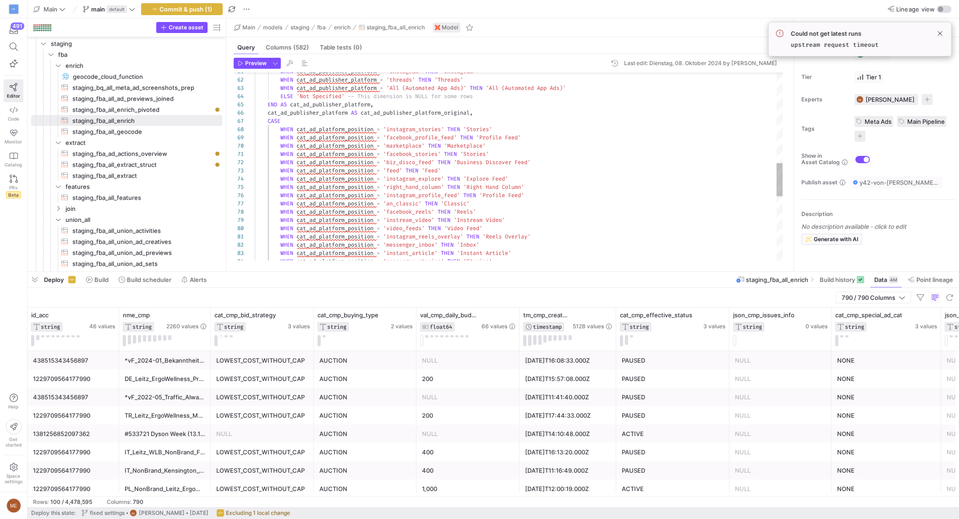
click at [325, 130] on div "WHEN cat_ad_platform_position = 'video_feeds' THEN 'Video Feed' WHEN cat_ad_pla…" at bounding box center [519, 92] width 528 height 1055
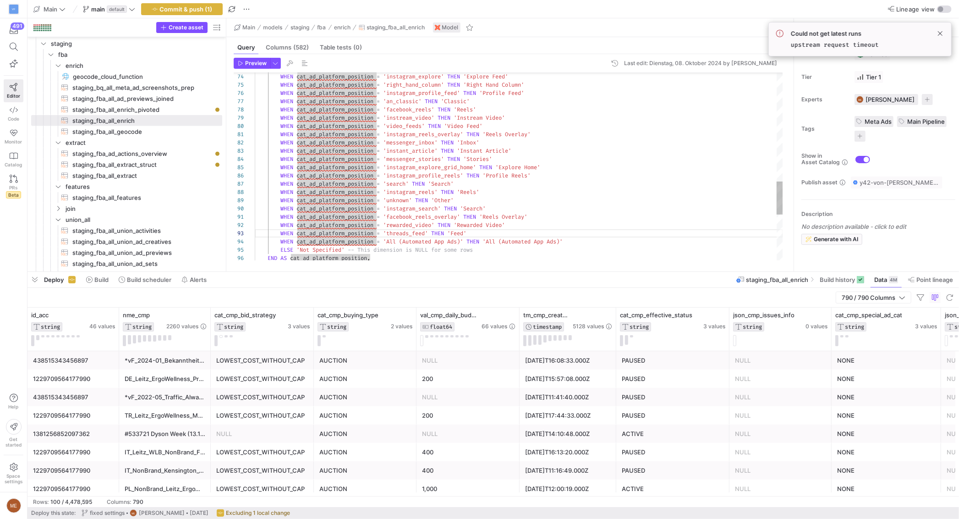
scroll to position [25, 69]
type textarea "WHEN cat_ad_platform_position = 'instagram_reels_overlay' THEN 'Reels Overlay' …"
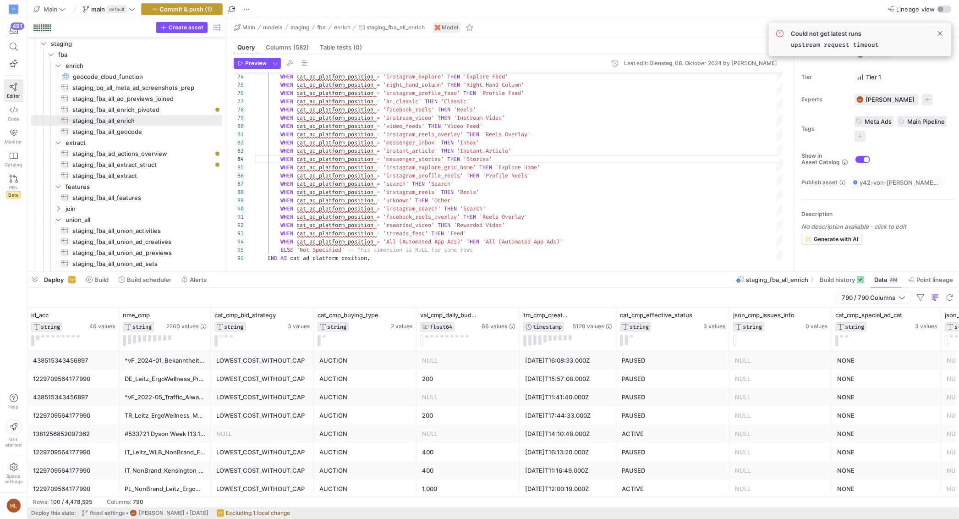
click at [194, 7] on span "Commit & push (1)" at bounding box center [186, 9] width 53 height 7
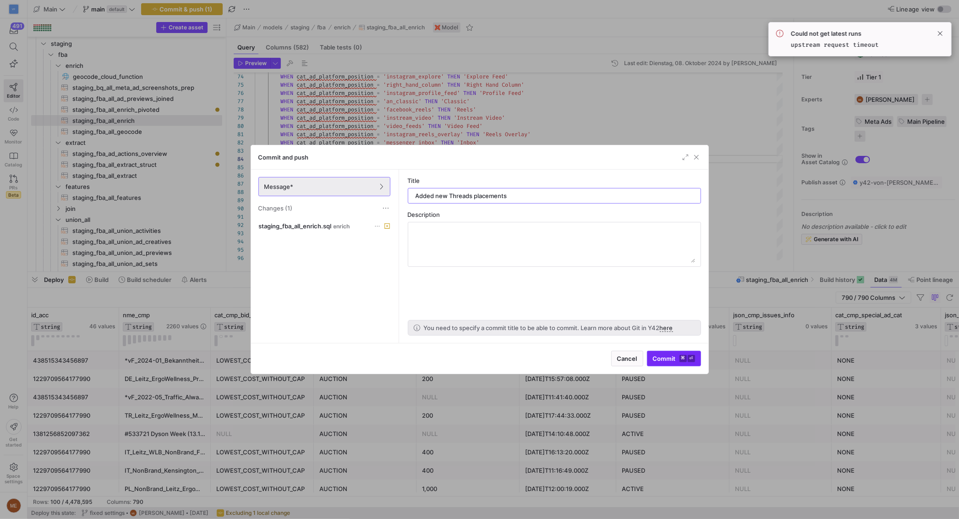
type input "Added new Threads placements"
drag, startPoint x: 672, startPoint y: 355, endPoint x: 679, endPoint y: 354, distance: 6.4
click at [673, 355] on span "Commit ⌘ ⏎" at bounding box center [674, 358] width 42 height 7
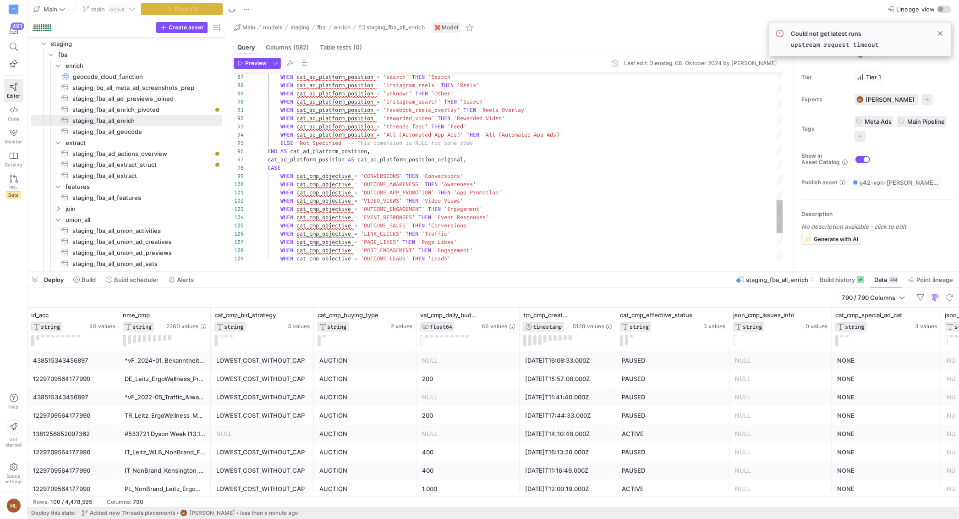
type textarea "form_position = 'facebook_reels_overlay' THEN 'Reels Overlay' WHEN cat_ad_platf…"
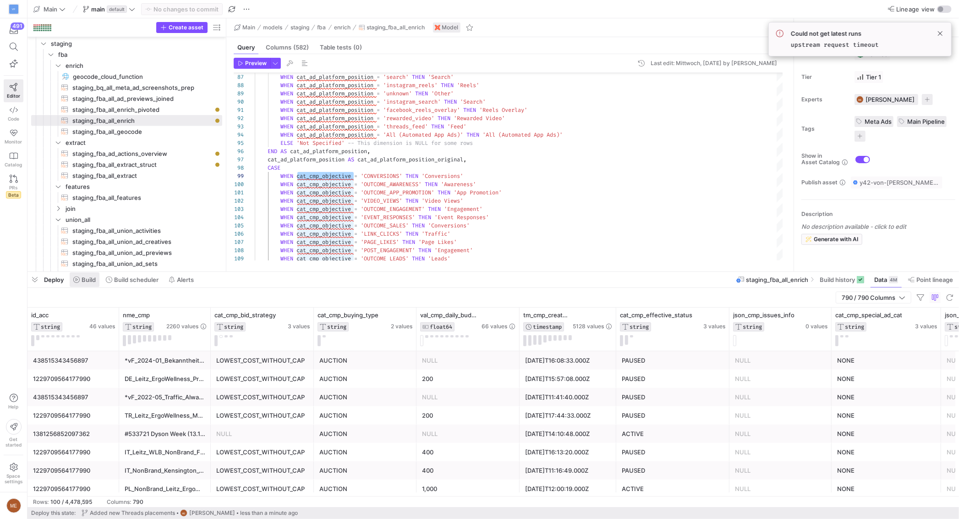
click at [96, 281] on span at bounding box center [85, 279] width 30 height 15
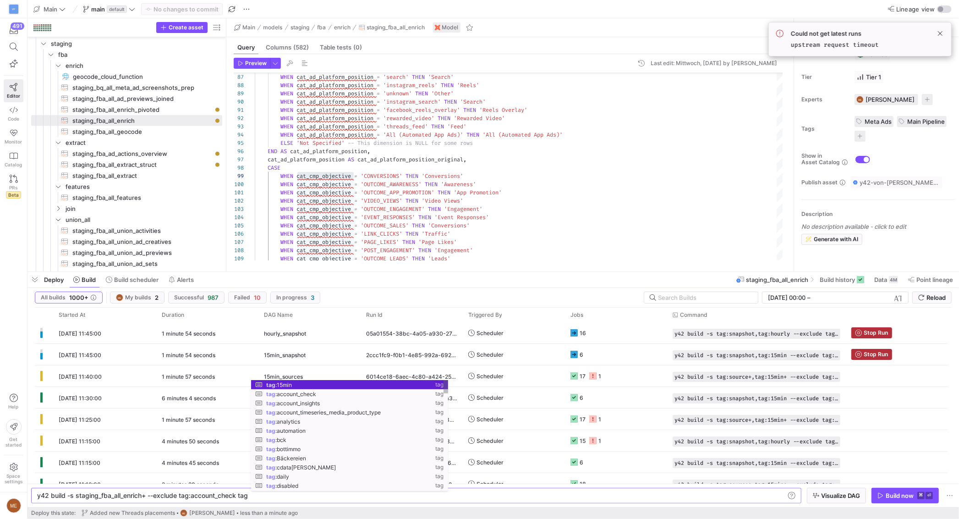
scroll to position [0, 246]
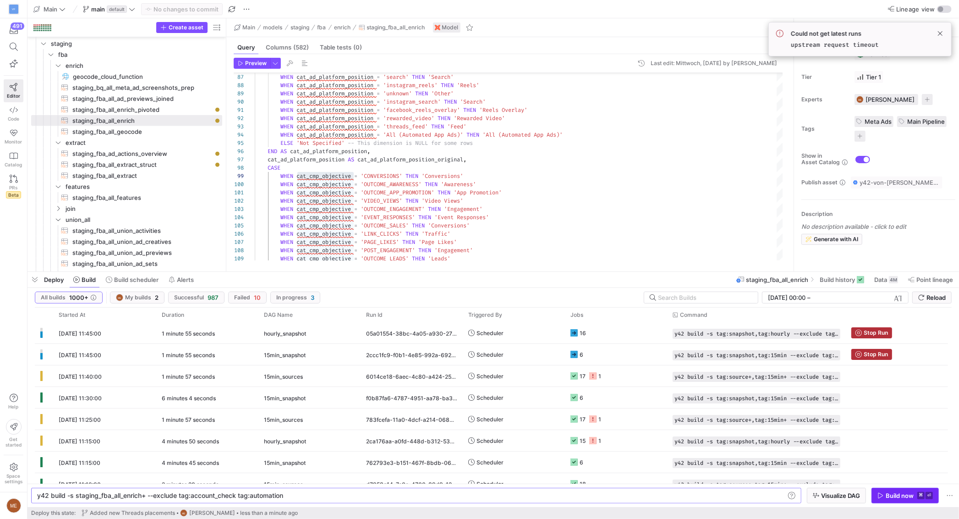
type textarea "y42 build -s staging_fba_all_enrich+ --exclude tag:account_check tag:automation"
click at [897, 494] on div "Build now" at bounding box center [900, 495] width 28 height 7
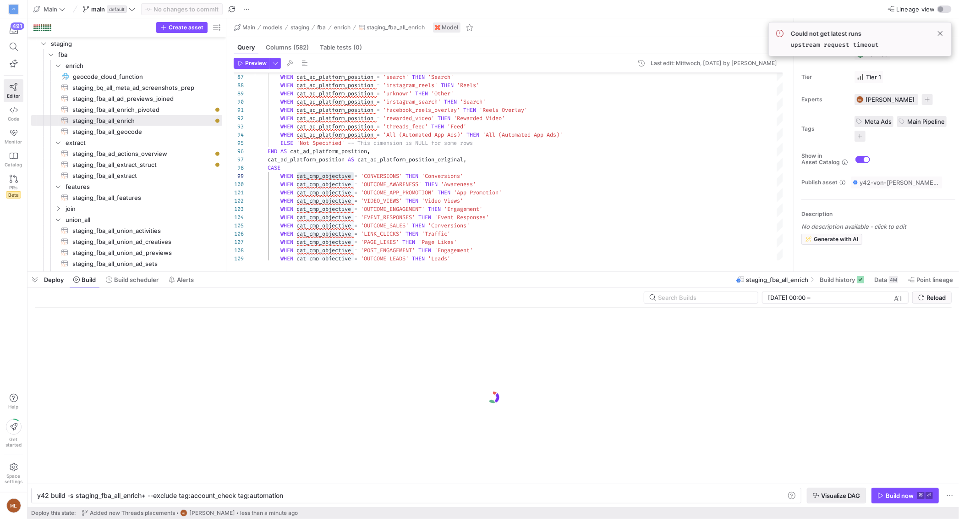
click at [828, 499] on span "button" at bounding box center [837, 495] width 58 height 15
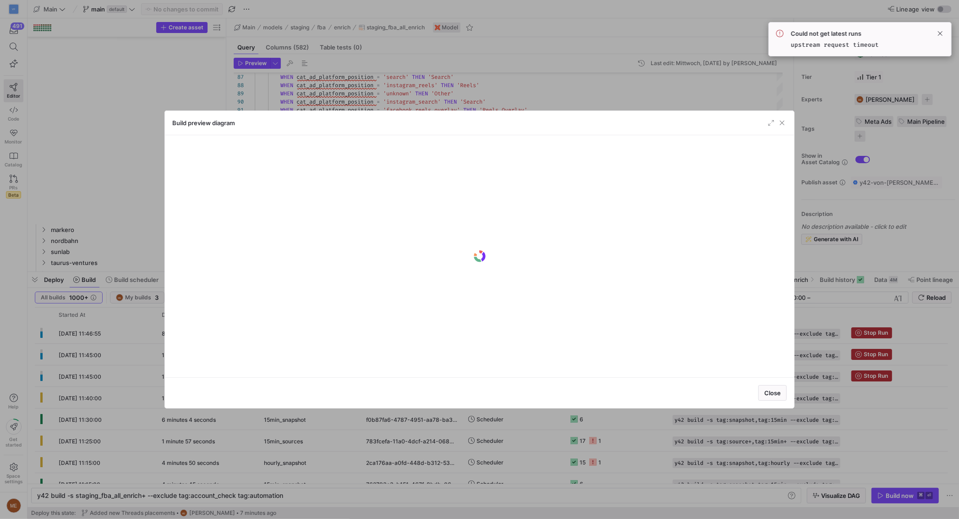
scroll to position [0, 246]
